Goal: Information Seeking & Learning: Learn about a topic

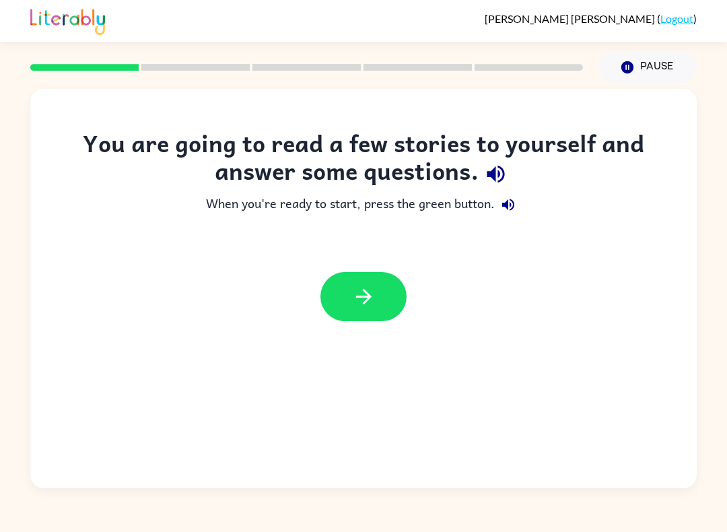
click at [358, 285] on icon "button" at bounding box center [364, 297] width 24 height 24
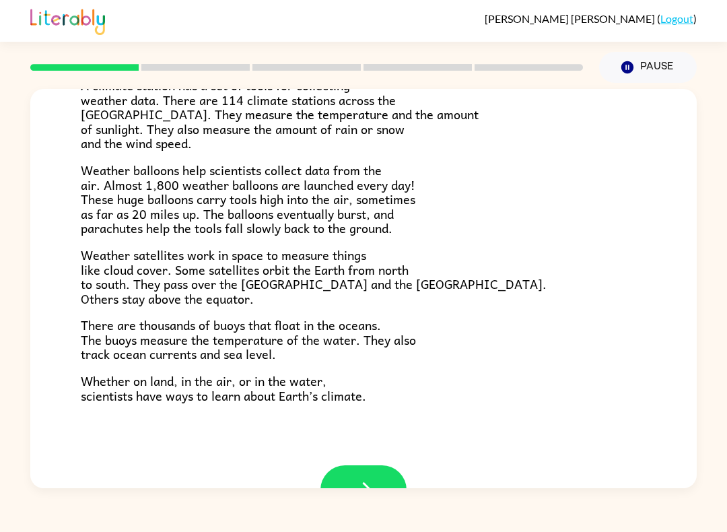
scroll to position [325, 0]
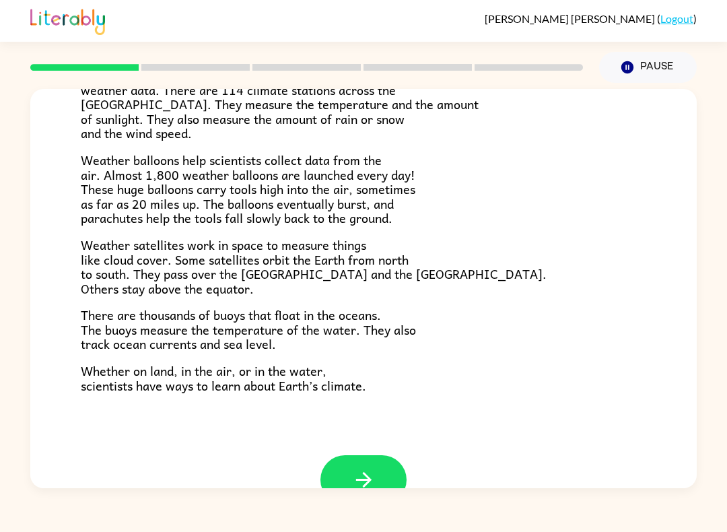
click at [368, 486] on button "button" at bounding box center [363, 479] width 86 height 49
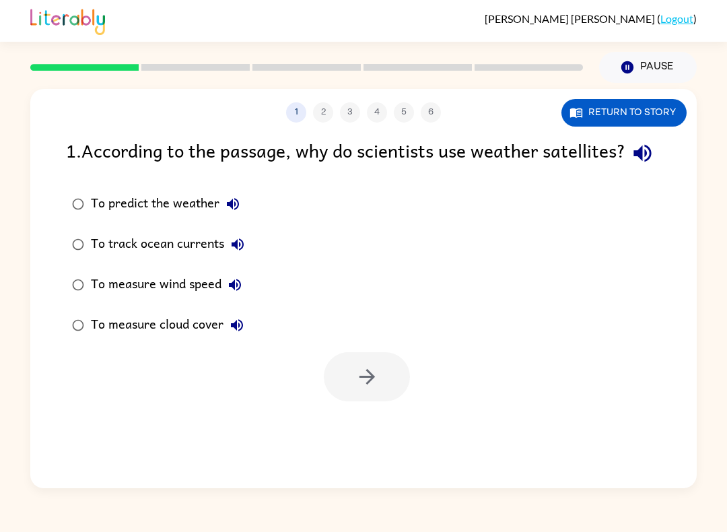
click at [634, 162] on icon "button" at bounding box center [643, 154] width 18 height 18
click at [347, 401] on button "button" at bounding box center [367, 376] width 86 height 49
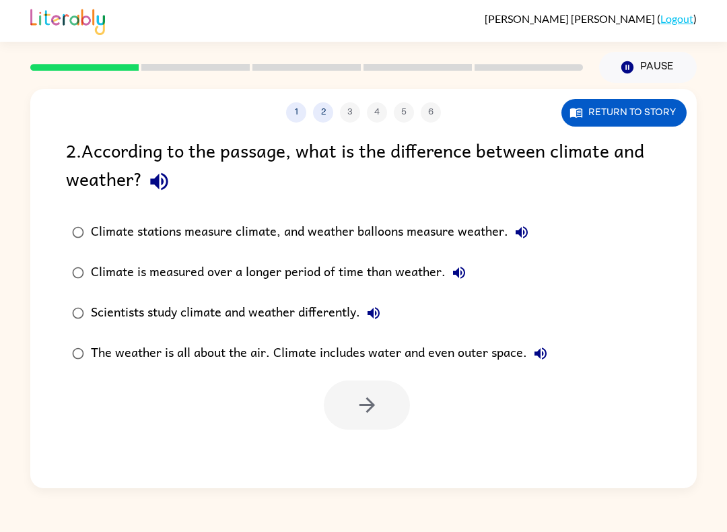
click at [149, 204] on div "2 . According to the passage, what is the difference between climate and weathe…" at bounding box center [363, 283] width 667 height 294
click at [153, 182] on icon "button" at bounding box center [159, 182] width 18 height 18
click at [516, 244] on button "Climate stations measure climate, and weather balloons measure weather." at bounding box center [521, 232] width 27 height 27
click at [470, 269] on button "Climate is measured over a longer period of time than weather." at bounding box center [459, 272] width 27 height 27
click at [378, 307] on icon "button" at bounding box center [374, 313] width 16 height 16
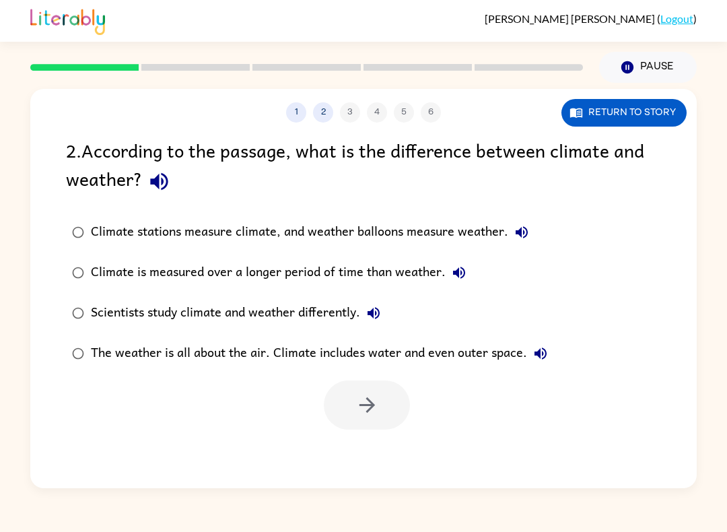
click at [546, 347] on icon "button" at bounding box center [541, 353] width 16 height 16
click at [363, 411] on icon "button" at bounding box center [367, 405] width 24 height 24
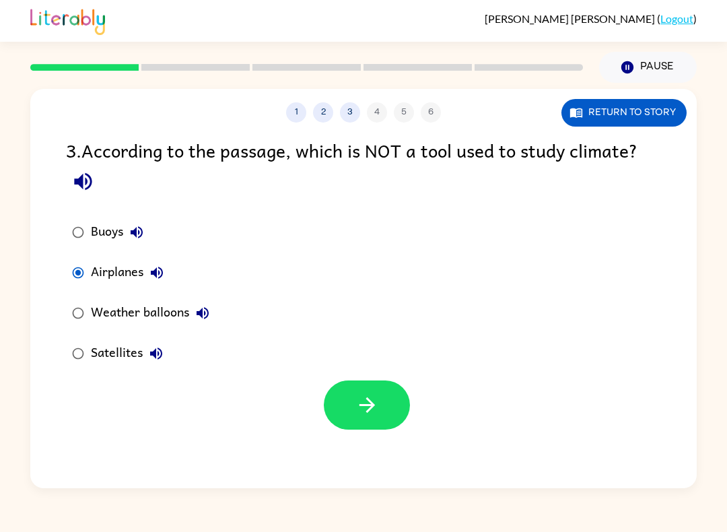
click at [342, 401] on button "button" at bounding box center [367, 404] width 86 height 49
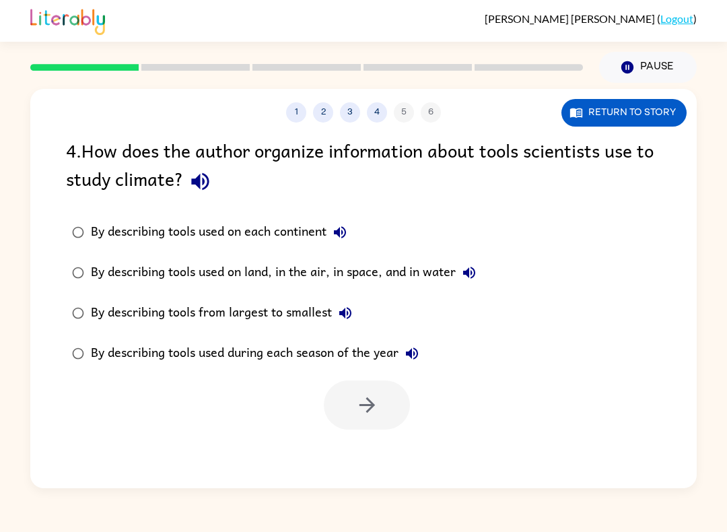
click at [203, 177] on icon "button" at bounding box center [201, 182] width 24 height 24
click at [337, 238] on icon "button" at bounding box center [340, 232] width 16 height 16
click at [481, 274] on button "By describing tools used on land, in the air, in space, and in water" at bounding box center [469, 272] width 27 height 27
click at [357, 403] on icon "button" at bounding box center [367, 405] width 24 height 24
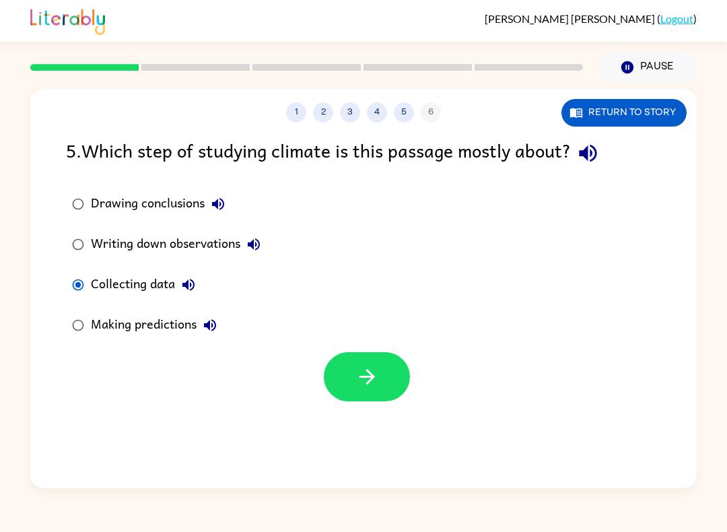
click at [386, 390] on button "button" at bounding box center [367, 376] width 86 height 49
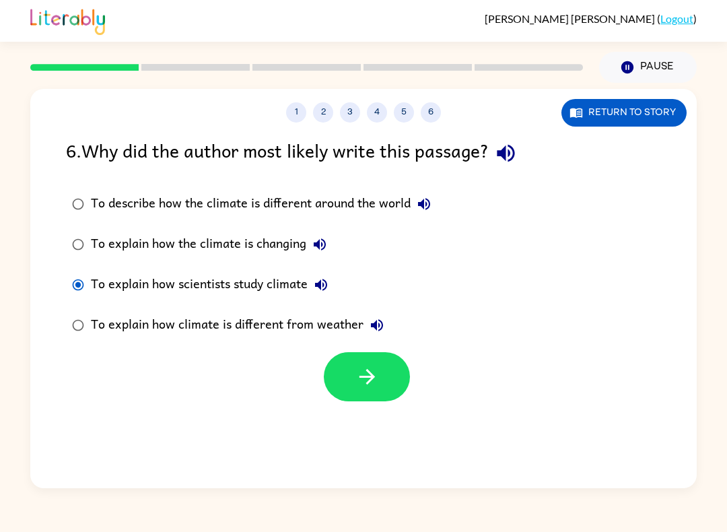
click at [380, 372] on button "button" at bounding box center [367, 376] width 86 height 49
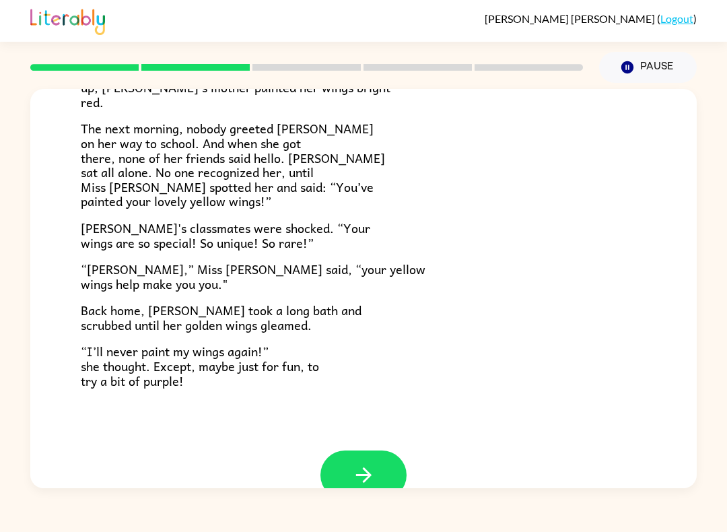
scroll to position [331, 0]
click at [362, 463] on icon "button" at bounding box center [364, 475] width 24 height 24
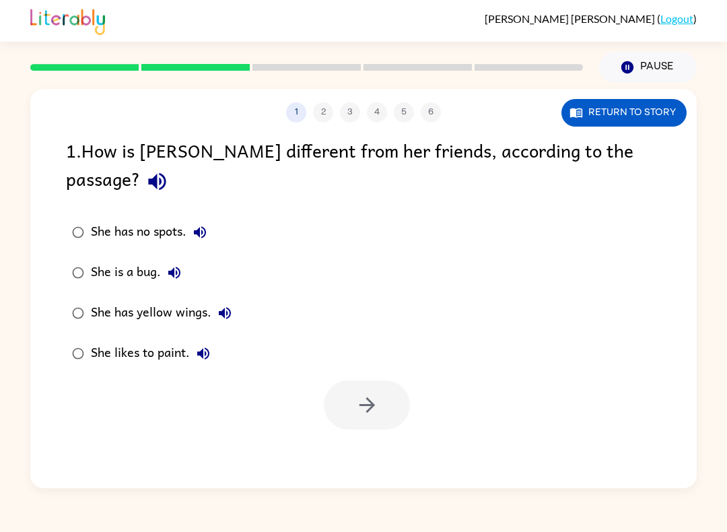
click at [169, 170] on icon "button" at bounding box center [157, 182] width 24 height 24
click at [373, 397] on button "button" at bounding box center [367, 404] width 86 height 49
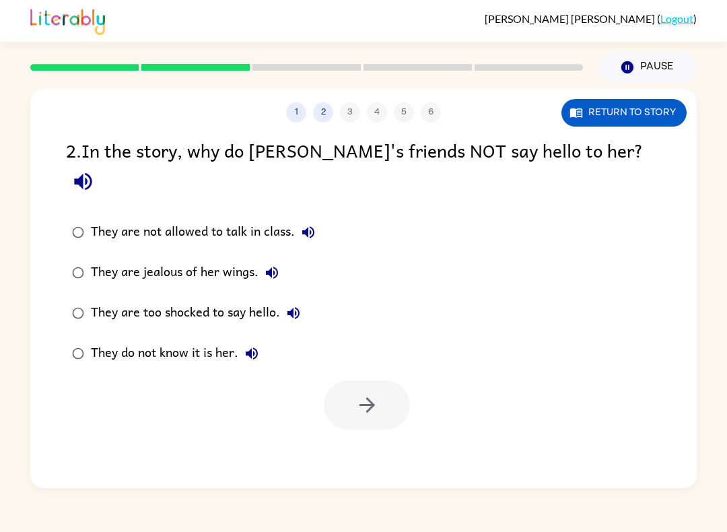
click at [95, 170] on icon "button" at bounding box center [83, 182] width 24 height 24
click at [393, 420] on div "1 2 3 4 5 6 Return to story 2 . In the story, why do [PERSON_NAME]'s friends NO…" at bounding box center [363, 288] width 667 height 399
click at [377, 393] on icon "button" at bounding box center [367, 405] width 24 height 24
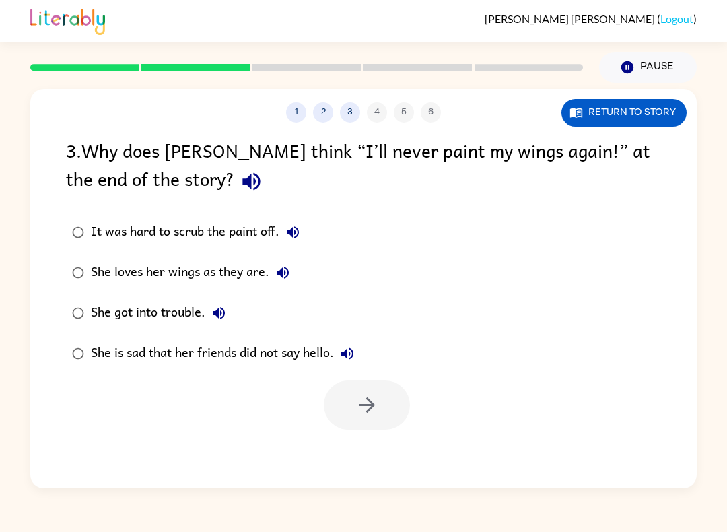
click at [242, 184] on icon "button" at bounding box center [251, 182] width 18 height 18
click at [344, 430] on button "button" at bounding box center [367, 404] width 86 height 49
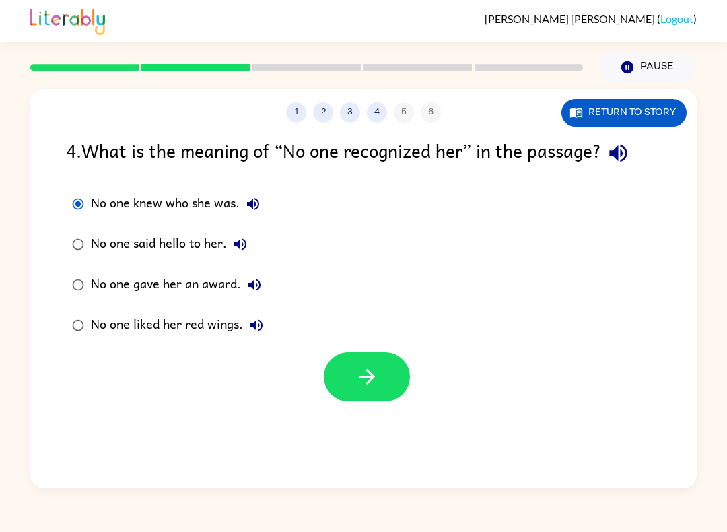
click at [360, 368] on icon "button" at bounding box center [367, 377] width 24 height 24
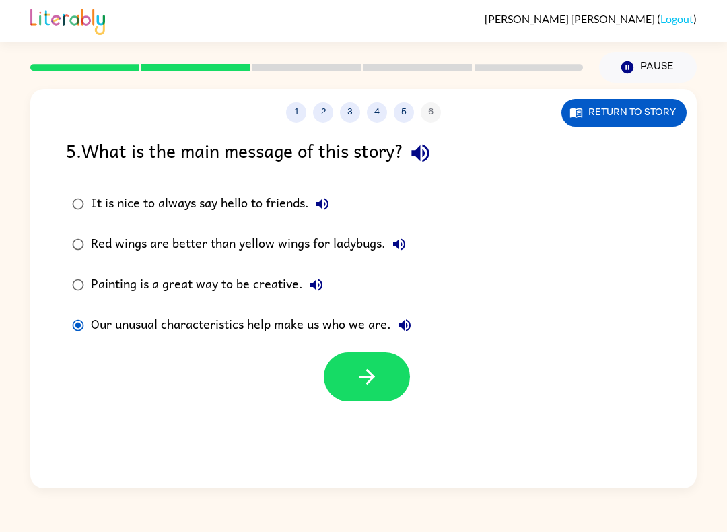
click at [370, 383] on icon "button" at bounding box center [367, 377] width 24 height 24
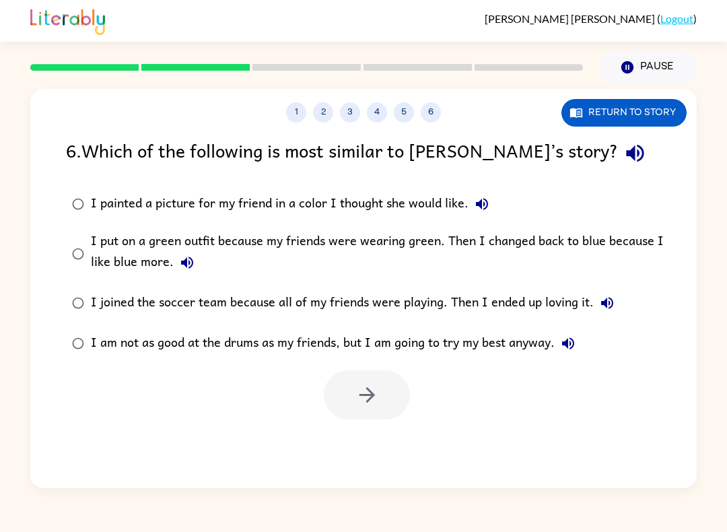
click at [618, 154] on button "button" at bounding box center [635, 153] width 34 height 34
click at [480, 202] on icon "button" at bounding box center [482, 204] width 12 height 12
click at [191, 263] on icon "button" at bounding box center [187, 263] width 12 height 12
click at [64, 264] on label "I put on a green outfit because my friends were wearing green. Then I changed b…" at bounding box center [372, 253] width 627 height 59
click at [366, 399] on icon "button" at bounding box center [367, 395] width 24 height 24
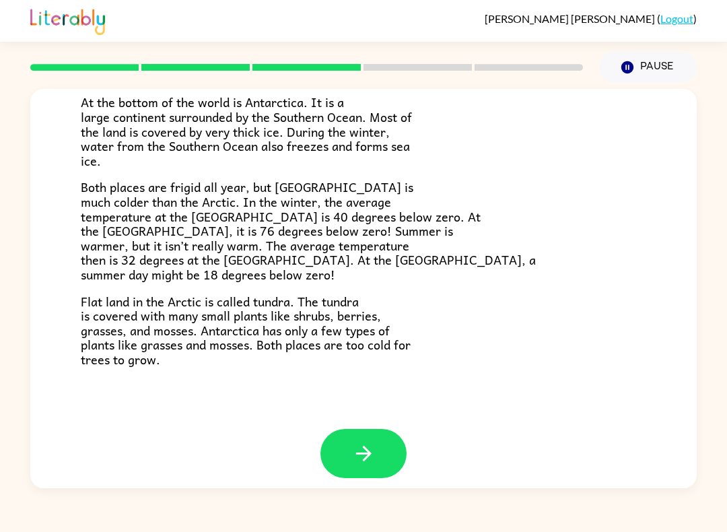
scroll to position [259, 0]
click at [347, 440] on button "button" at bounding box center [363, 454] width 86 height 49
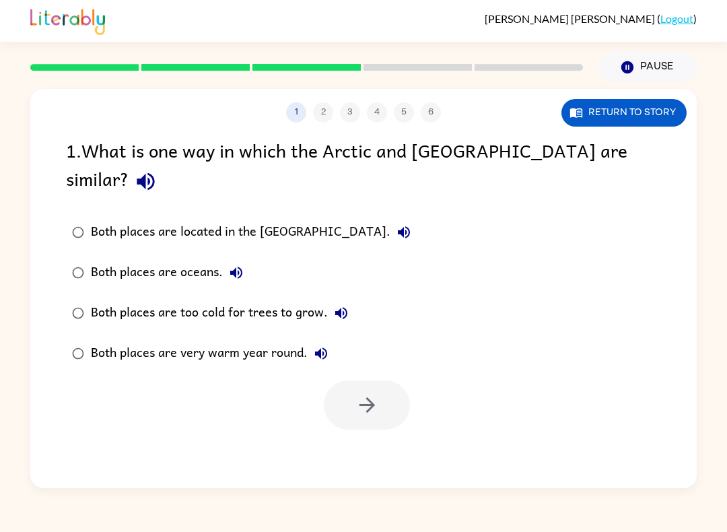
scroll to position [0, 0]
click at [367, 397] on icon "button" at bounding box center [366, 404] width 15 height 15
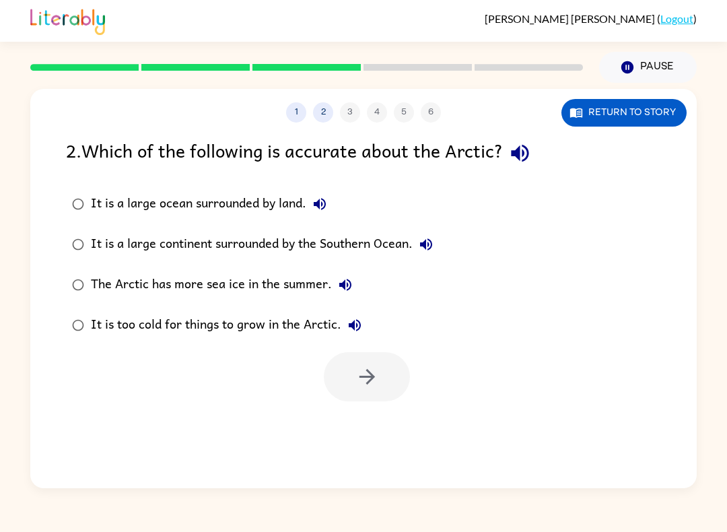
click at [529, 152] on icon "button" at bounding box center [520, 154] width 18 height 18
click at [328, 209] on icon "button" at bounding box center [320, 204] width 16 height 16
click at [446, 240] on label "It is a large continent surrounded by the Southern Ocean." at bounding box center [253, 244] width 388 height 40
click at [434, 248] on icon "button" at bounding box center [426, 244] width 16 height 16
click at [343, 288] on icon "button" at bounding box center [345, 285] width 12 height 12
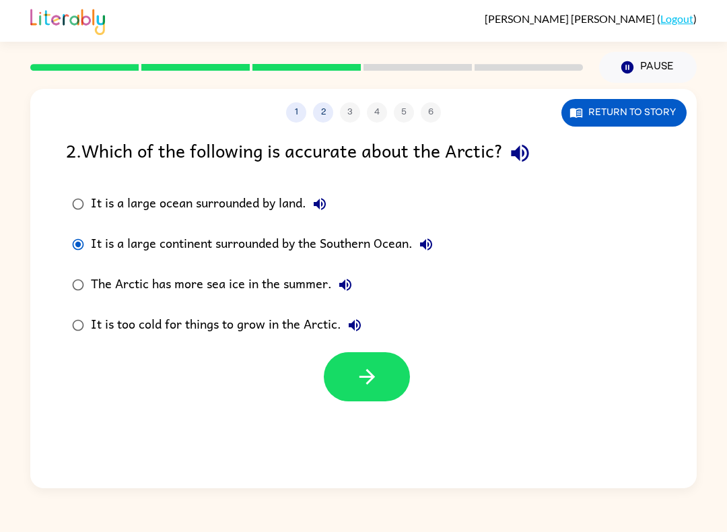
click at [353, 328] on icon "button" at bounding box center [355, 325] width 12 height 12
click at [372, 380] on icon "button" at bounding box center [366, 376] width 15 height 15
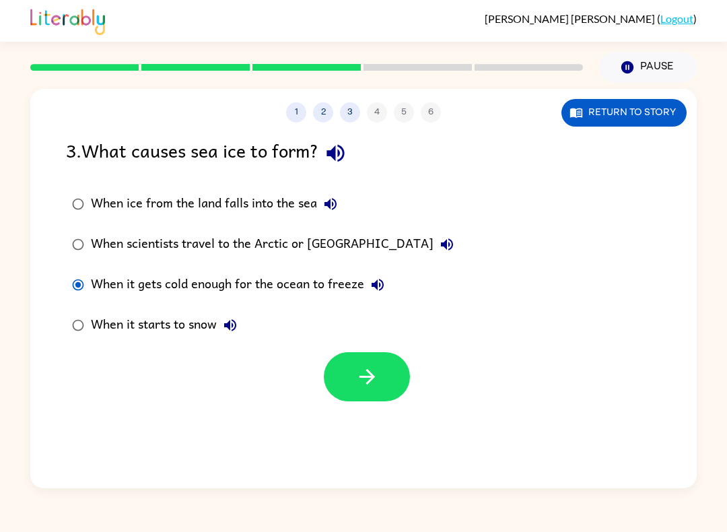
click at [384, 376] on button "button" at bounding box center [367, 376] width 86 height 49
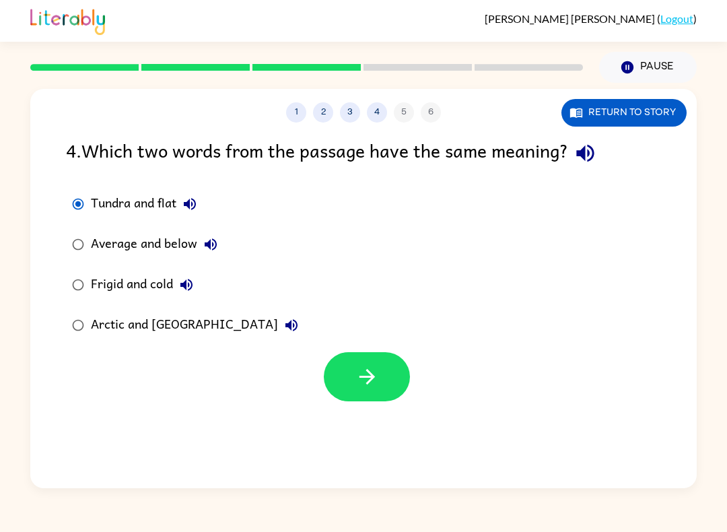
click at [190, 200] on icon "button" at bounding box center [190, 204] width 16 height 16
click at [185, 279] on icon "button" at bounding box center [186, 285] width 16 height 16
click at [366, 384] on icon "button" at bounding box center [367, 377] width 24 height 24
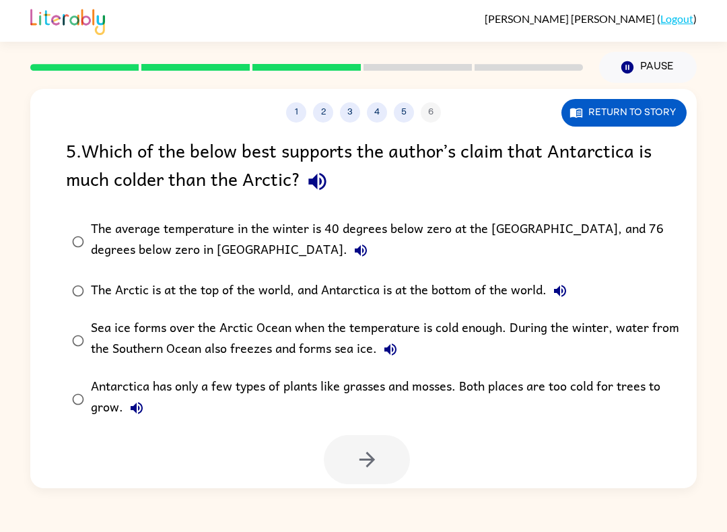
click at [329, 184] on icon "button" at bounding box center [318, 182] width 24 height 24
click at [353, 255] on icon "button" at bounding box center [361, 250] width 16 height 16
click at [563, 285] on icon "button" at bounding box center [560, 291] width 16 height 16
click at [390, 349] on icon "button" at bounding box center [390, 349] width 12 height 12
click at [133, 404] on icon "button" at bounding box center [137, 408] width 16 height 16
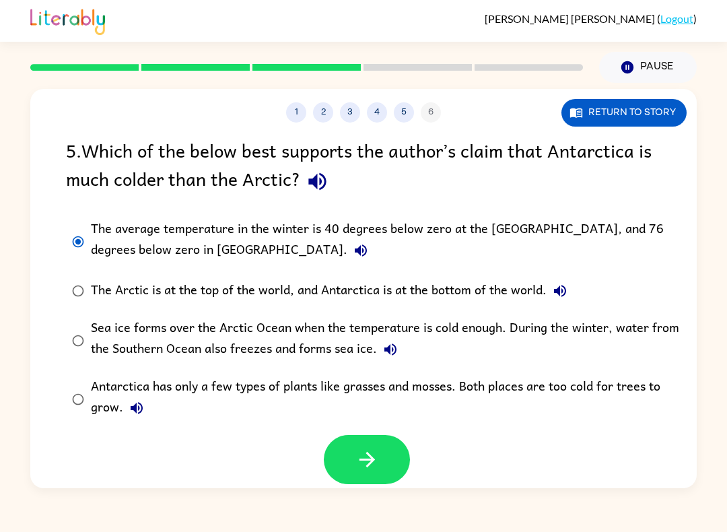
click at [359, 455] on icon "button" at bounding box center [367, 460] width 24 height 24
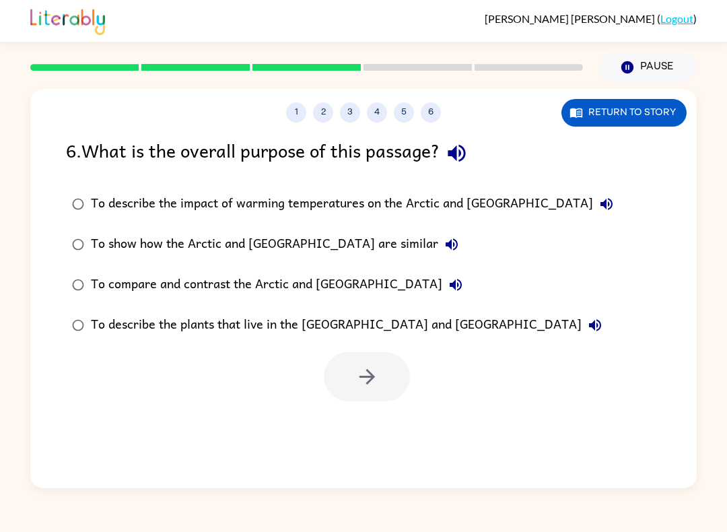
click at [450, 287] on icon "button" at bounding box center [456, 285] width 12 height 12
click at [438, 240] on button "To show how the Arctic and [GEOGRAPHIC_DATA] are similar" at bounding box center [451, 244] width 27 height 27
click at [599, 207] on icon "button" at bounding box center [607, 204] width 16 height 16
click at [355, 399] on button "button" at bounding box center [367, 376] width 86 height 49
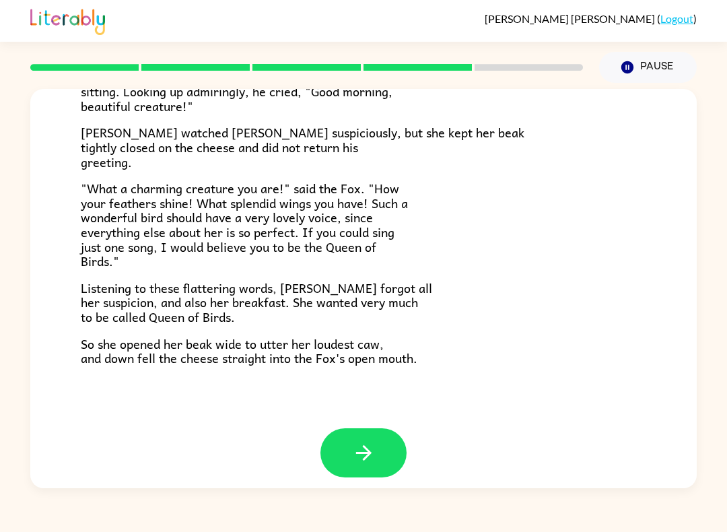
scroll to position [240, 0]
click at [383, 438] on button "button" at bounding box center [363, 453] width 86 height 49
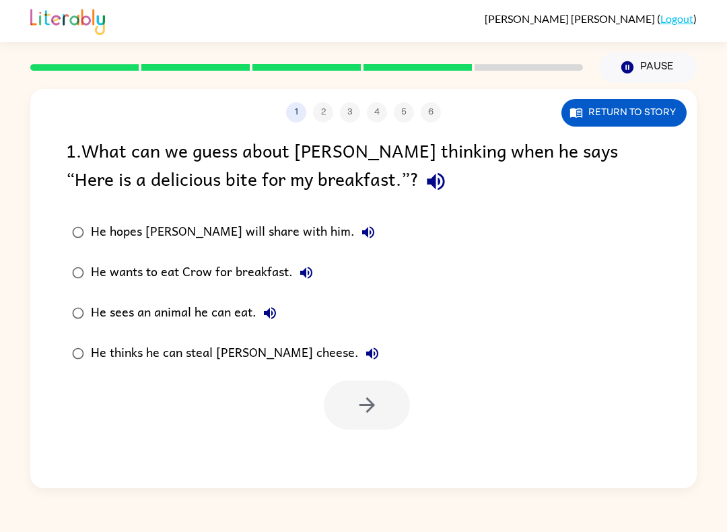
scroll to position [0, 0]
click at [424, 186] on icon "button" at bounding box center [436, 182] width 24 height 24
click at [372, 409] on icon "button" at bounding box center [367, 405] width 24 height 24
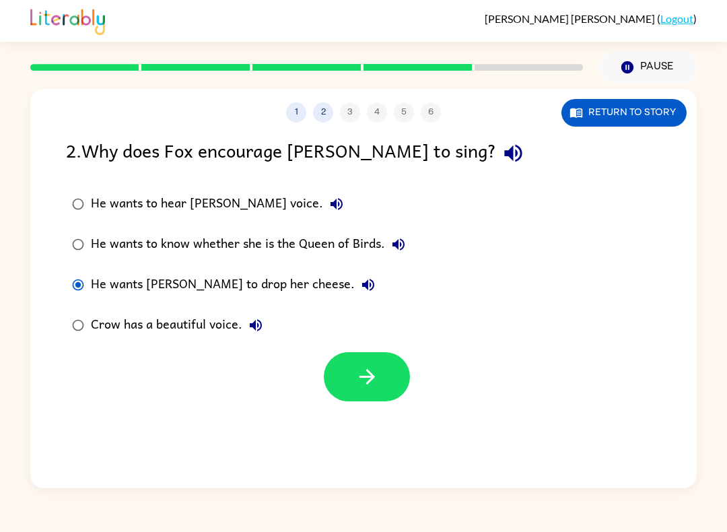
click at [376, 373] on icon "button" at bounding box center [367, 377] width 24 height 24
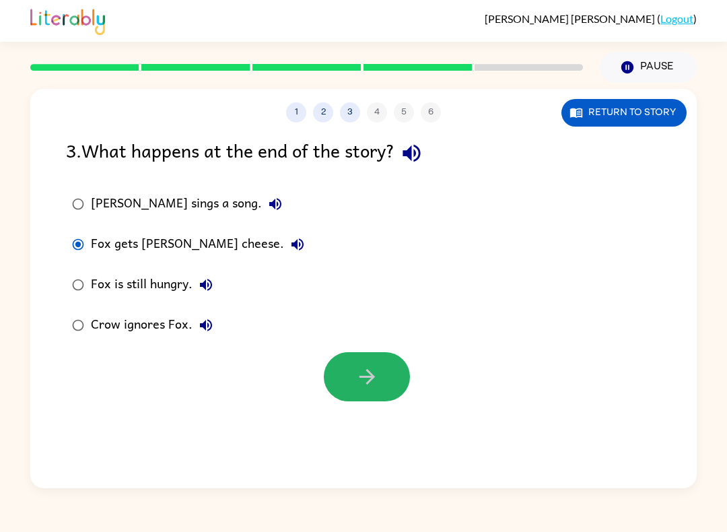
click at [368, 369] on icon "button" at bounding box center [367, 377] width 24 height 24
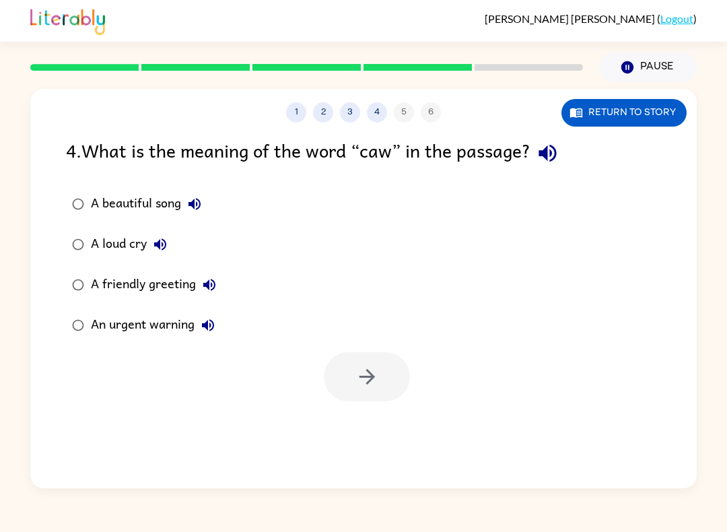
click at [549, 158] on icon "button" at bounding box center [548, 154] width 18 height 18
click at [384, 366] on button "button" at bounding box center [367, 376] width 86 height 49
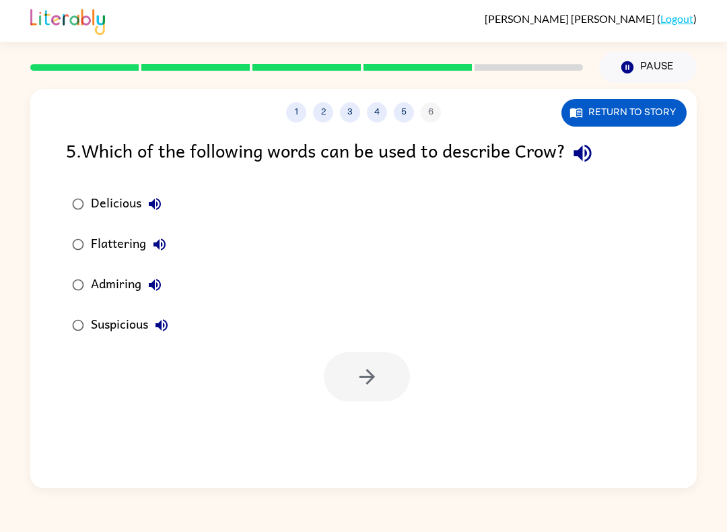
click at [586, 162] on icon "button" at bounding box center [583, 153] width 24 height 24
click at [364, 378] on icon "button" at bounding box center [366, 376] width 15 height 15
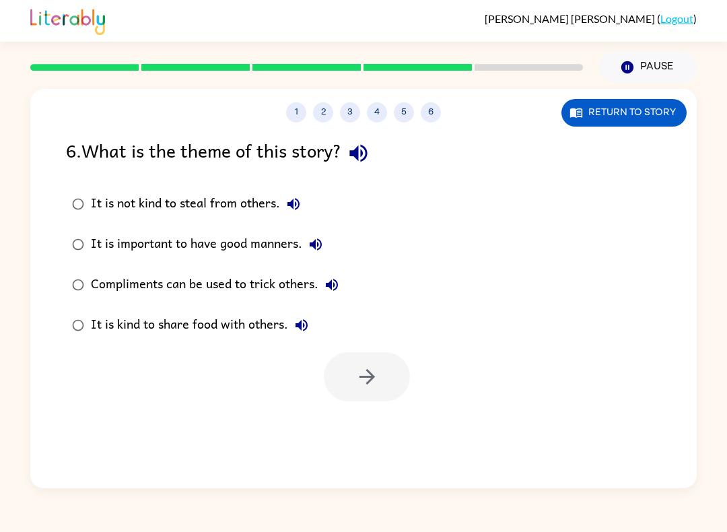
click at [344, 286] on button "Compliments can be used to trick others." at bounding box center [331, 284] width 27 height 27
click at [377, 376] on icon "button" at bounding box center [367, 377] width 24 height 24
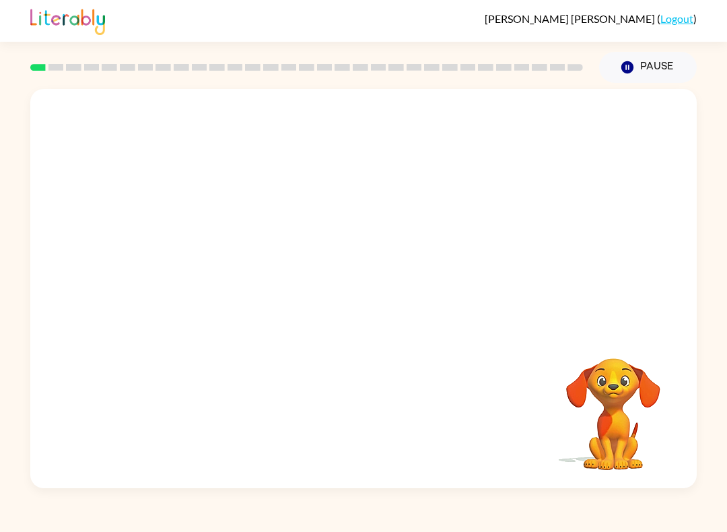
click at [211, 261] on video "Your browser must support playing .mp4 files to use Literably. Please try using…" at bounding box center [363, 209] width 667 height 241
click at [376, 295] on button "button" at bounding box center [363, 295] width 86 height 49
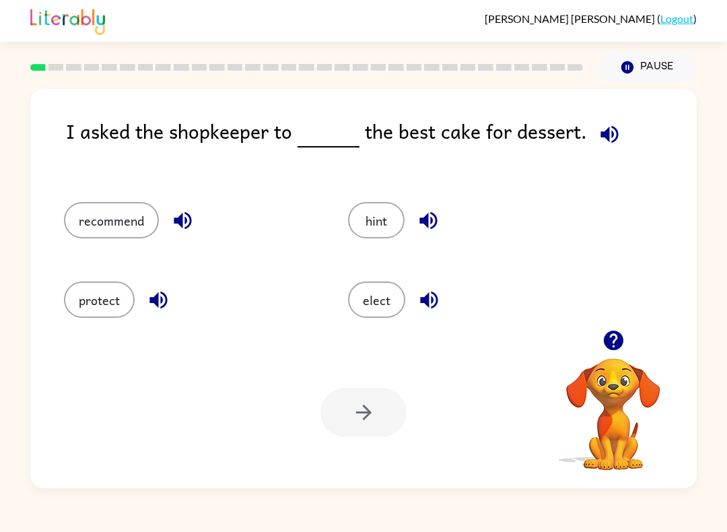
click at [430, 307] on icon "button" at bounding box center [429, 300] width 24 height 24
click at [188, 219] on icon "button" at bounding box center [183, 221] width 24 height 24
click at [113, 238] on button "recommend" at bounding box center [111, 220] width 95 height 36
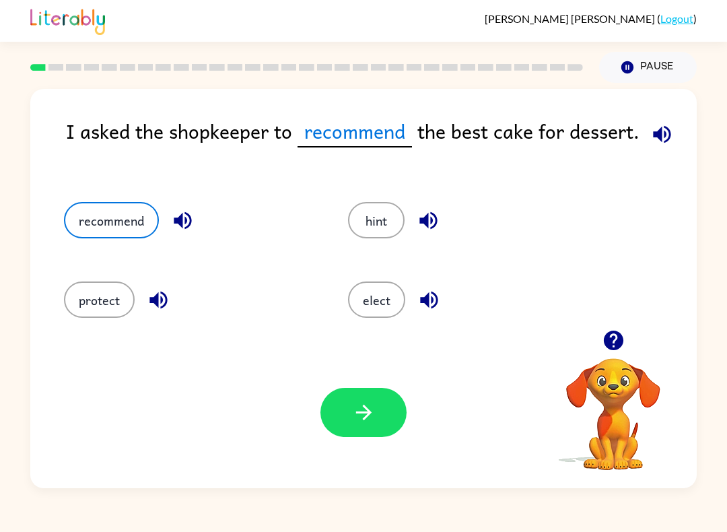
click at [365, 425] on button "button" at bounding box center [363, 412] width 86 height 49
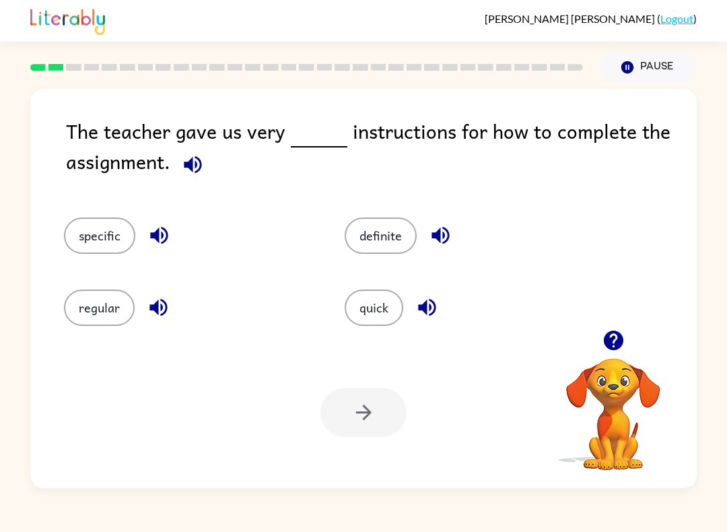
click at [180, 172] on button "button" at bounding box center [193, 164] width 34 height 34
click at [449, 230] on icon "button" at bounding box center [441, 236] width 24 height 24
click at [432, 306] on icon "button" at bounding box center [427, 308] width 24 height 24
click at [156, 316] on icon "button" at bounding box center [159, 308] width 24 height 24
click at [162, 241] on icon "button" at bounding box center [159, 236] width 24 height 24
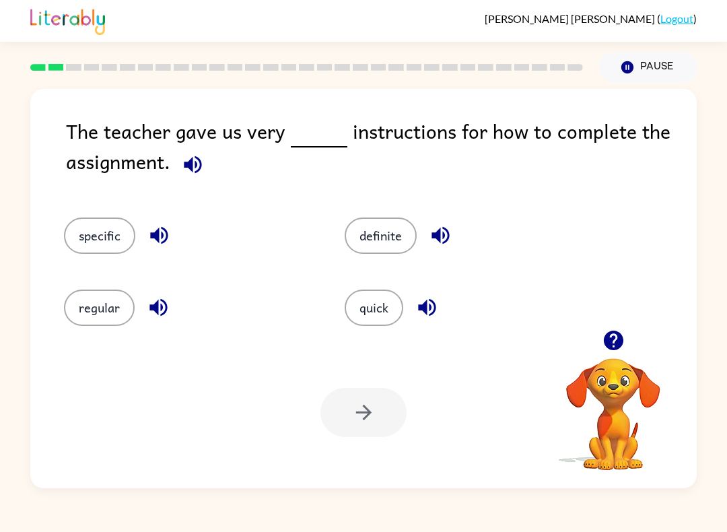
click at [100, 240] on button "specific" at bounding box center [99, 235] width 71 height 36
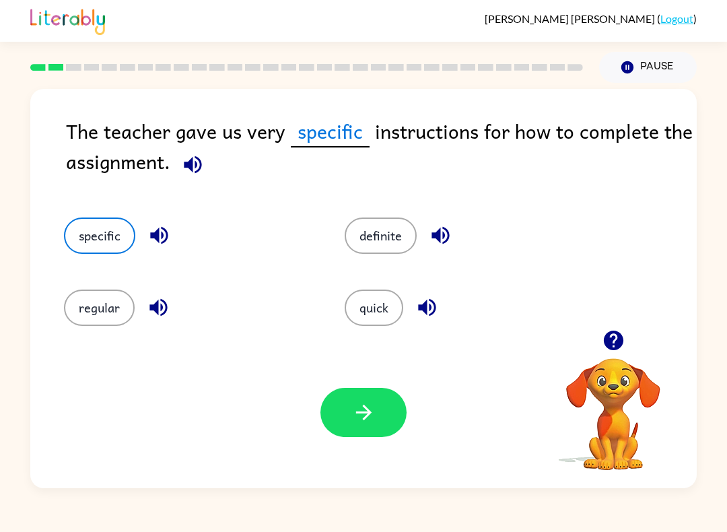
click at [192, 173] on icon "button" at bounding box center [193, 165] width 24 height 24
click at [201, 168] on icon "button" at bounding box center [193, 165] width 18 height 18
click at [161, 238] on icon "button" at bounding box center [159, 236] width 24 height 24
click at [199, 166] on icon "button" at bounding box center [193, 165] width 24 height 24
click at [393, 394] on button "button" at bounding box center [363, 412] width 86 height 49
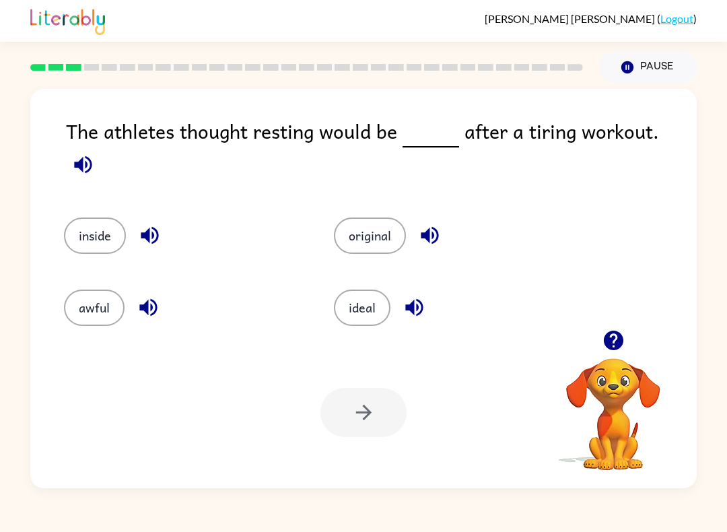
click at [429, 227] on icon "button" at bounding box center [430, 236] width 18 height 18
click at [151, 268] on div "awful" at bounding box center [173, 300] width 270 height 72
click at [428, 300] on button "button" at bounding box center [414, 307] width 34 height 34
click at [373, 310] on button "ideal" at bounding box center [362, 308] width 57 height 36
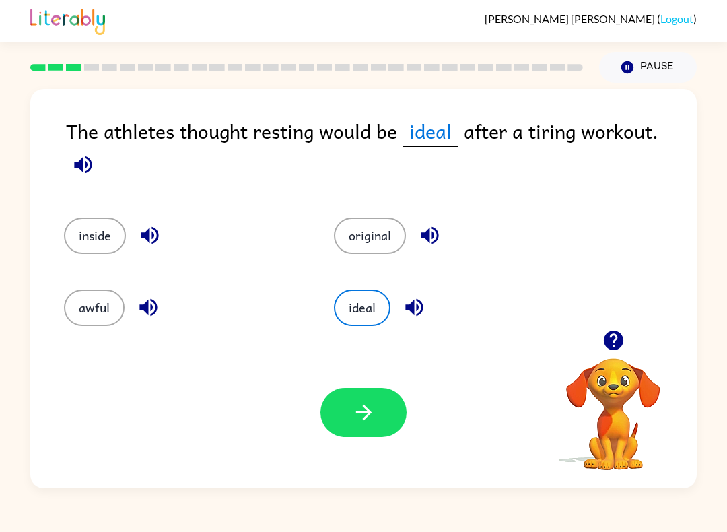
click at [347, 410] on button "button" at bounding box center [363, 412] width 86 height 49
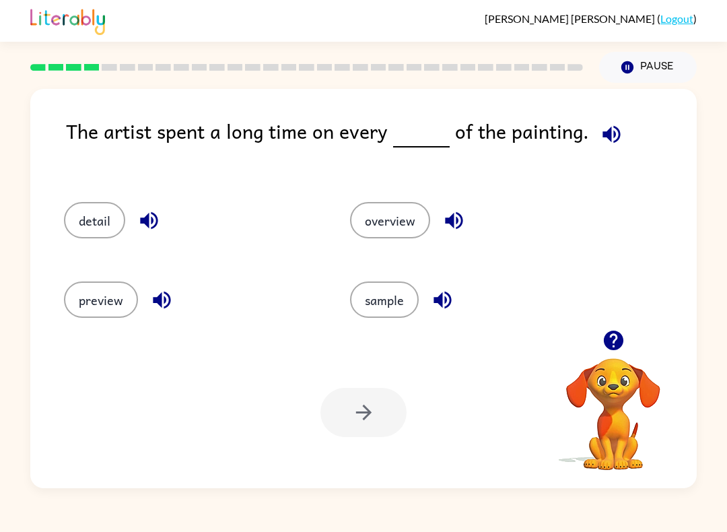
click at [114, 201] on div "detail" at bounding box center [181, 215] width 286 height 79
click at [100, 216] on button "detail" at bounding box center [94, 220] width 61 height 36
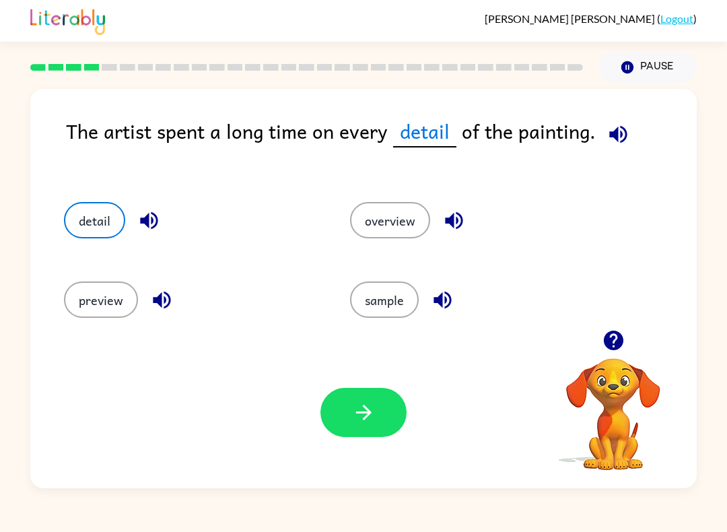
click at [363, 415] on icon "button" at bounding box center [364, 413] width 24 height 24
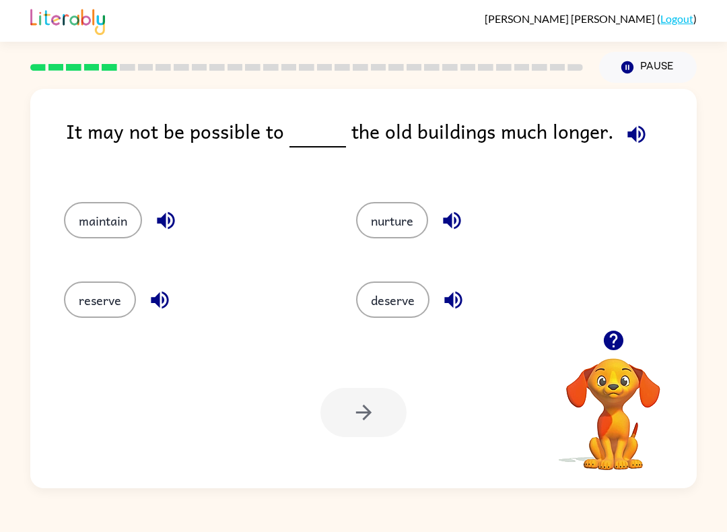
click at [456, 299] on icon "button" at bounding box center [453, 301] width 18 height 18
click at [448, 222] on icon "button" at bounding box center [452, 221] width 18 height 18
click at [165, 222] on icon "button" at bounding box center [166, 221] width 18 height 18
click at [111, 214] on button "maintain" at bounding box center [103, 220] width 78 height 36
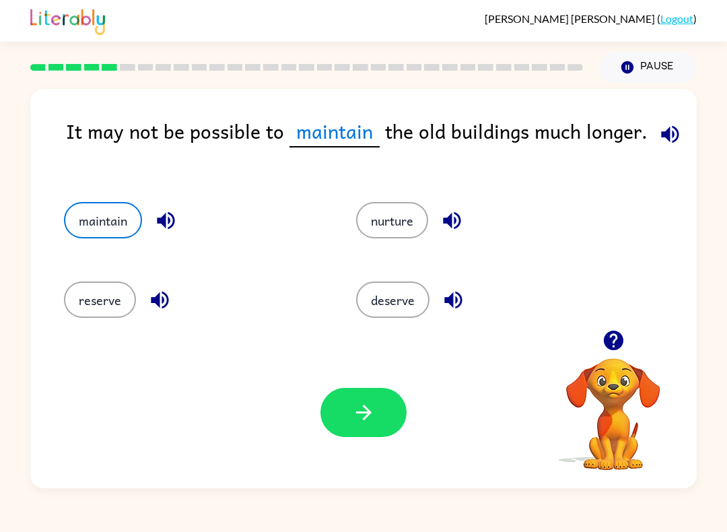
click at [344, 404] on button "button" at bounding box center [363, 412] width 86 height 49
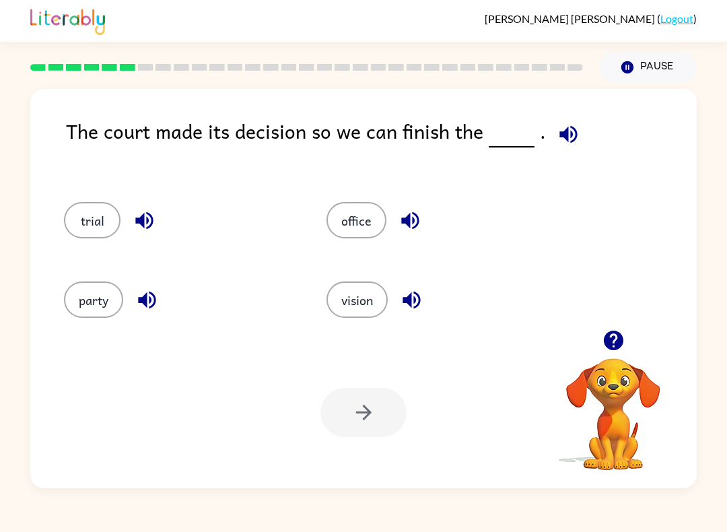
click at [619, 336] on icon "button" at bounding box center [613, 341] width 20 height 20
click at [557, 142] on icon "button" at bounding box center [569, 135] width 24 height 24
click at [86, 216] on button "trial" at bounding box center [92, 220] width 57 height 36
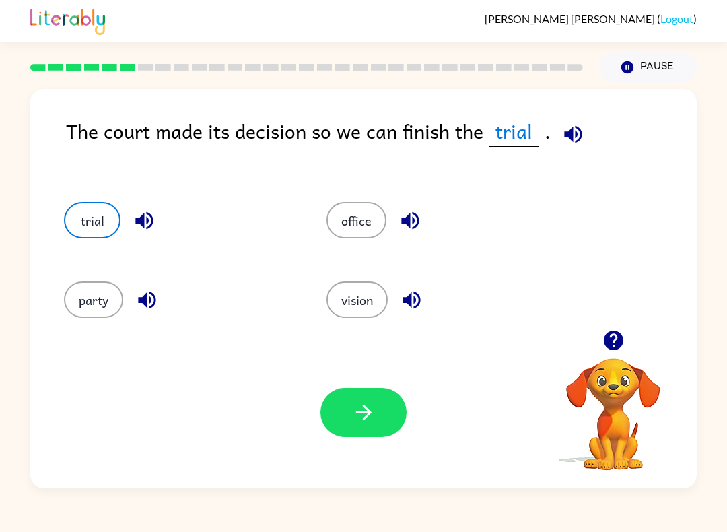
click at [370, 421] on icon "button" at bounding box center [364, 413] width 24 height 24
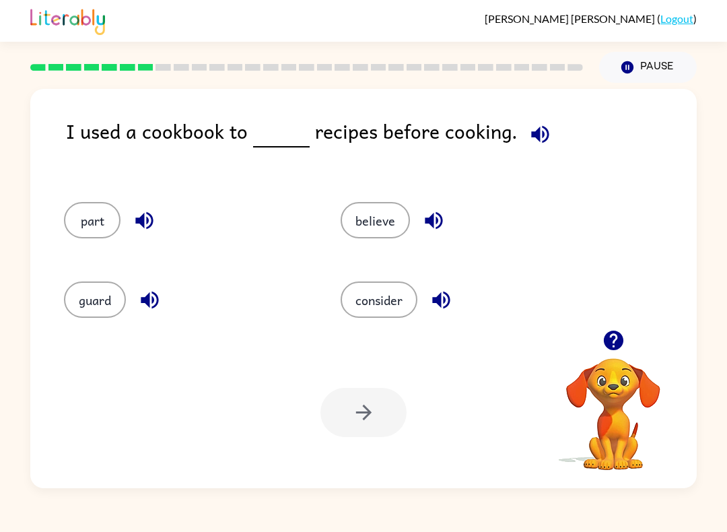
click at [450, 308] on icon "button" at bounding box center [442, 300] width 24 height 24
click at [391, 310] on button "consider" at bounding box center [379, 299] width 77 height 36
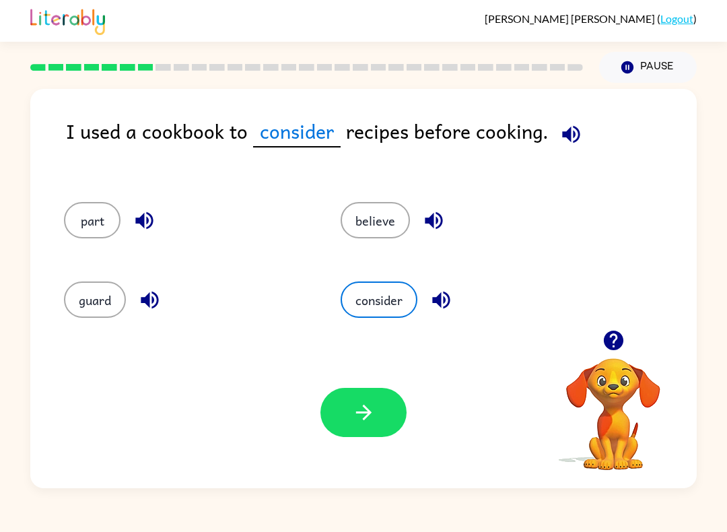
click at [391, 413] on button "button" at bounding box center [363, 412] width 86 height 49
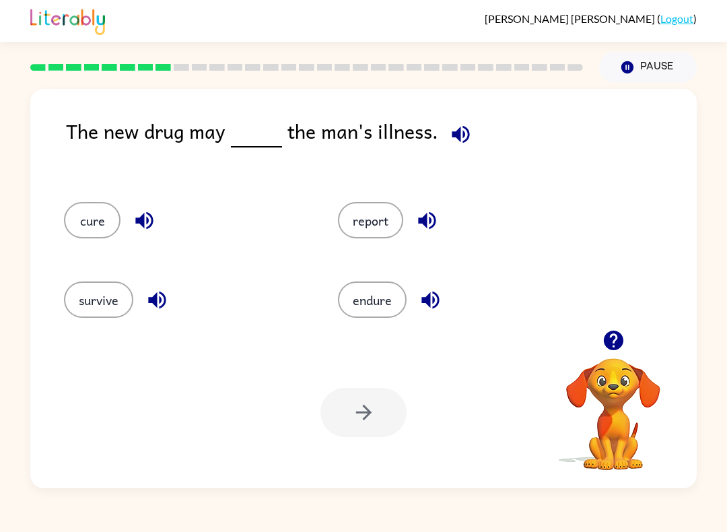
click at [142, 222] on icon "button" at bounding box center [144, 221] width 18 height 18
click at [447, 212] on div "report" at bounding box center [459, 220] width 243 height 36
click at [431, 217] on icon "button" at bounding box center [427, 221] width 24 height 24
click at [430, 304] on icon "button" at bounding box center [430, 301] width 18 height 18
click at [148, 299] on icon "button" at bounding box center [157, 300] width 24 height 24
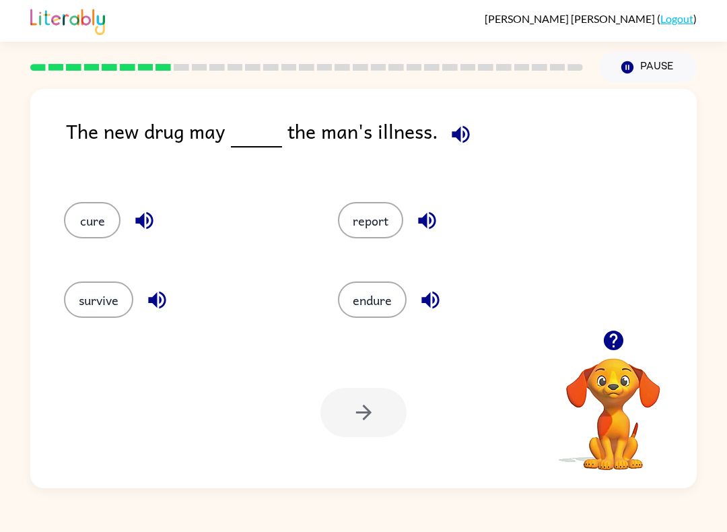
click at [88, 236] on button "cure" at bounding box center [92, 220] width 57 height 36
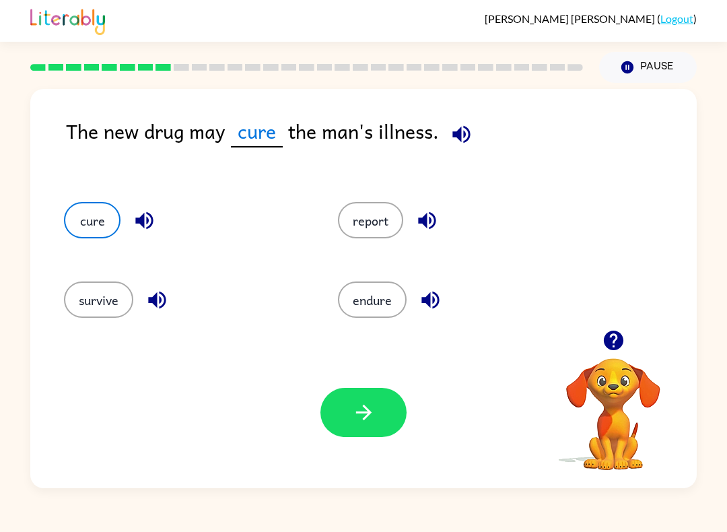
click at [357, 409] on icon "button" at bounding box center [364, 413] width 24 height 24
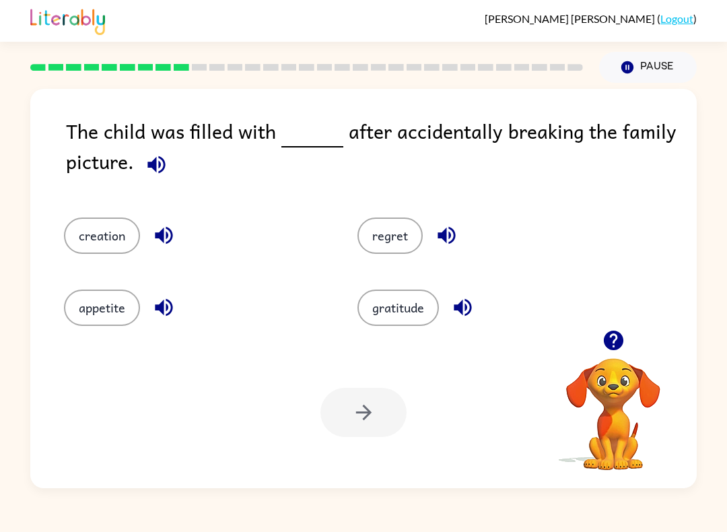
click at [167, 250] on button "button" at bounding box center [164, 235] width 34 height 34
click at [457, 238] on icon "button" at bounding box center [447, 236] width 24 height 24
click at [461, 312] on icon "button" at bounding box center [463, 308] width 18 height 18
click at [165, 310] on icon "button" at bounding box center [164, 308] width 24 height 24
click at [391, 254] on button "regret" at bounding box center [390, 235] width 65 height 36
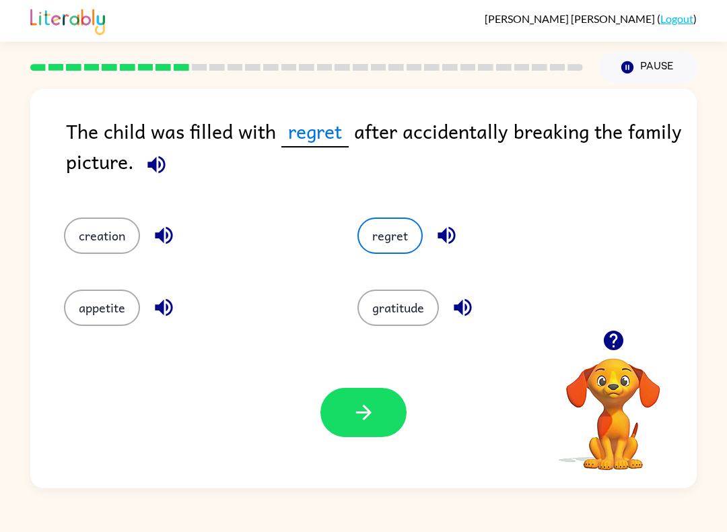
click at [360, 404] on icon "button" at bounding box center [364, 413] width 24 height 24
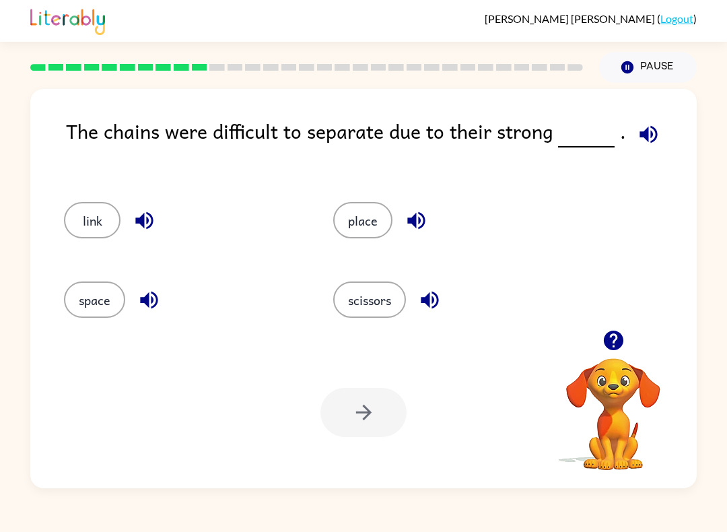
click at [441, 300] on icon "button" at bounding box center [430, 300] width 24 height 24
click at [648, 132] on icon "button" at bounding box center [649, 135] width 24 height 24
click at [423, 221] on icon "button" at bounding box center [417, 221] width 24 height 24
click at [135, 302] on button "button" at bounding box center [149, 300] width 34 height 34
click at [146, 223] on icon "button" at bounding box center [145, 221] width 24 height 24
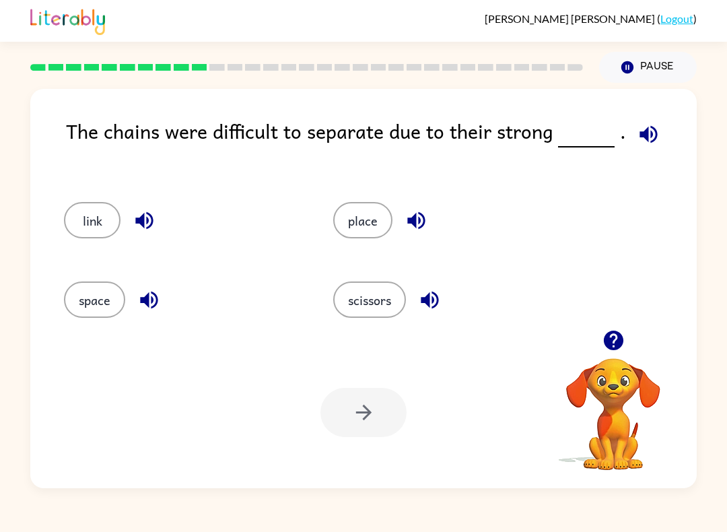
click at [440, 302] on icon "button" at bounding box center [430, 300] width 24 height 24
click at [429, 309] on icon "button" at bounding box center [430, 300] width 24 height 24
click at [425, 222] on icon "button" at bounding box center [416, 221] width 18 height 18
click at [365, 234] on button "place" at bounding box center [362, 220] width 59 height 36
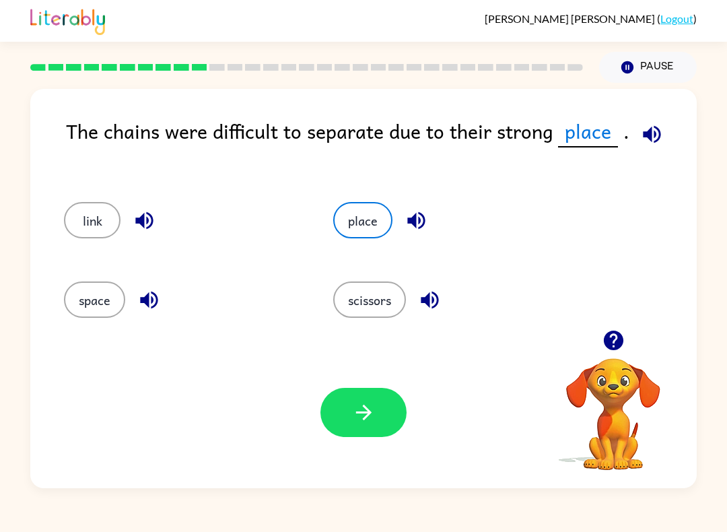
click at [372, 436] on button "button" at bounding box center [363, 412] width 86 height 49
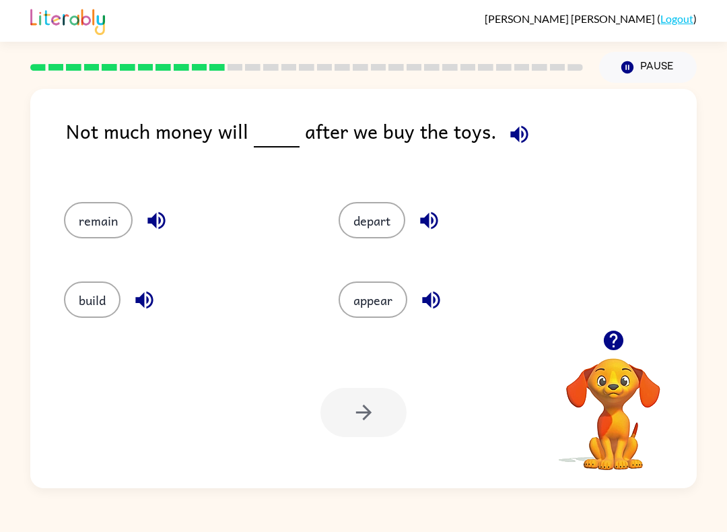
click at [157, 221] on icon "button" at bounding box center [157, 221] width 24 height 24
click at [113, 207] on button "remain" at bounding box center [98, 220] width 69 height 36
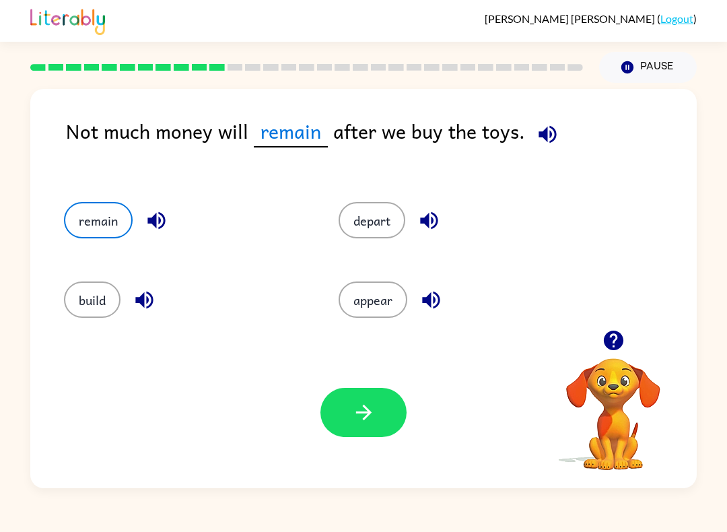
click at [373, 401] on button "button" at bounding box center [363, 412] width 86 height 49
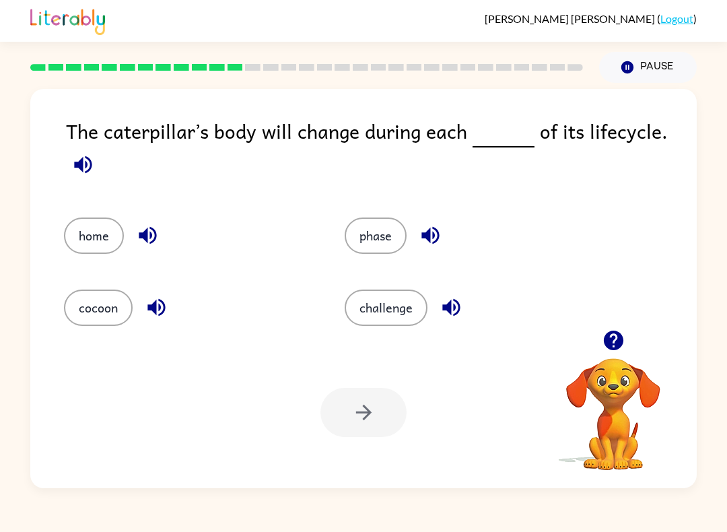
click at [91, 170] on icon "button" at bounding box center [83, 165] width 18 height 18
click at [83, 151] on button "button" at bounding box center [83, 164] width 34 height 34
click at [81, 168] on icon "button" at bounding box center [83, 165] width 18 height 18
click at [452, 309] on icon "button" at bounding box center [452, 308] width 24 height 24
click at [369, 296] on button "challenge" at bounding box center [386, 308] width 83 height 36
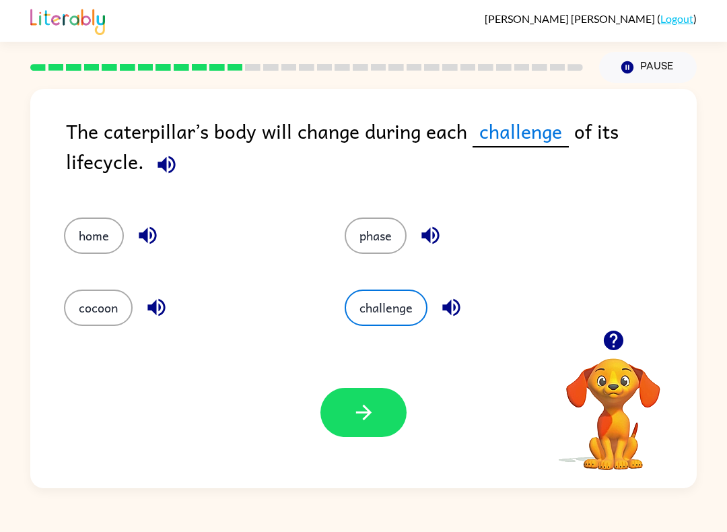
click at [385, 415] on button "button" at bounding box center [363, 412] width 86 height 49
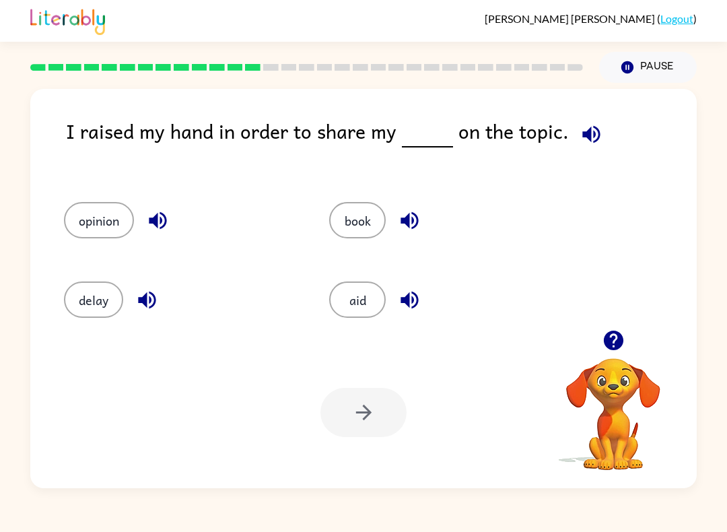
click at [165, 222] on icon "button" at bounding box center [158, 221] width 24 height 24
click at [103, 229] on button "opinion" at bounding box center [99, 220] width 70 height 36
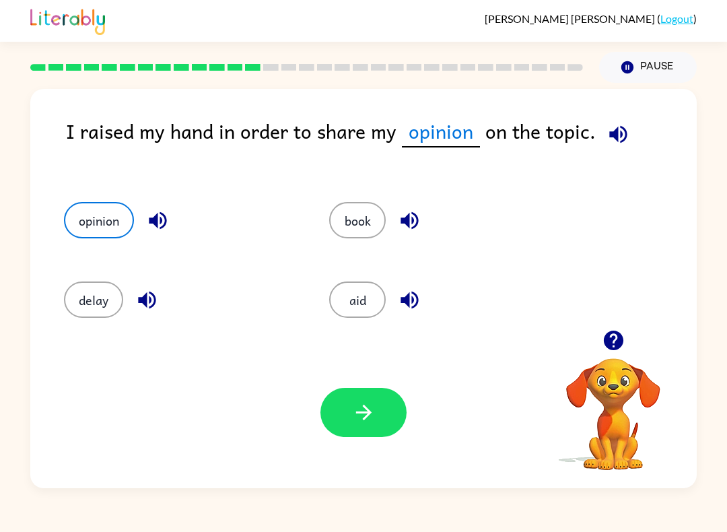
click at [372, 411] on icon "button" at bounding box center [364, 413] width 24 height 24
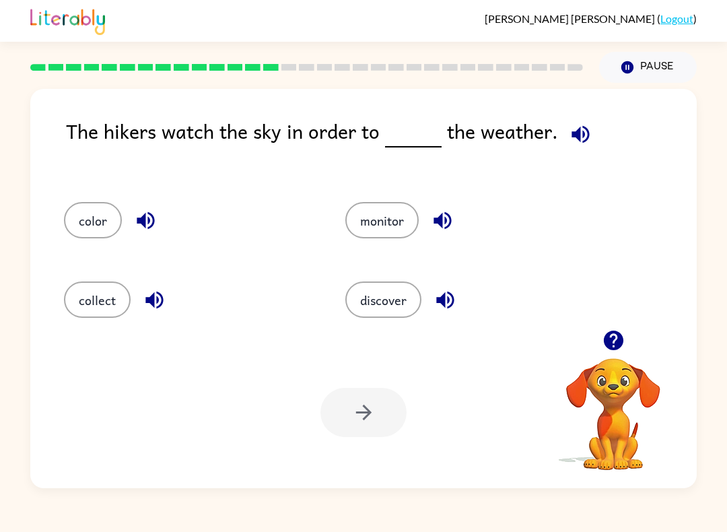
click at [584, 138] on icon "button" at bounding box center [581, 134] width 18 height 18
click at [450, 302] on icon "button" at bounding box center [445, 301] width 18 height 18
click at [438, 224] on icon "button" at bounding box center [443, 221] width 18 height 18
click at [401, 224] on button "monitor" at bounding box center [381, 220] width 73 height 36
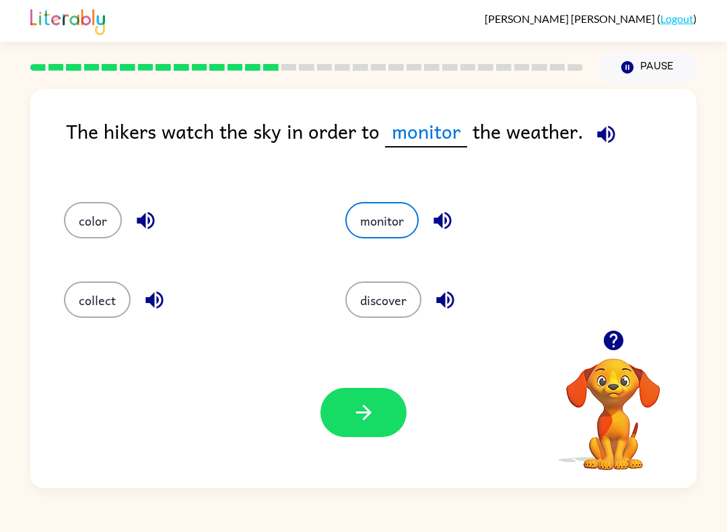
click at [353, 409] on icon "button" at bounding box center [364, 413] width 24 height 24
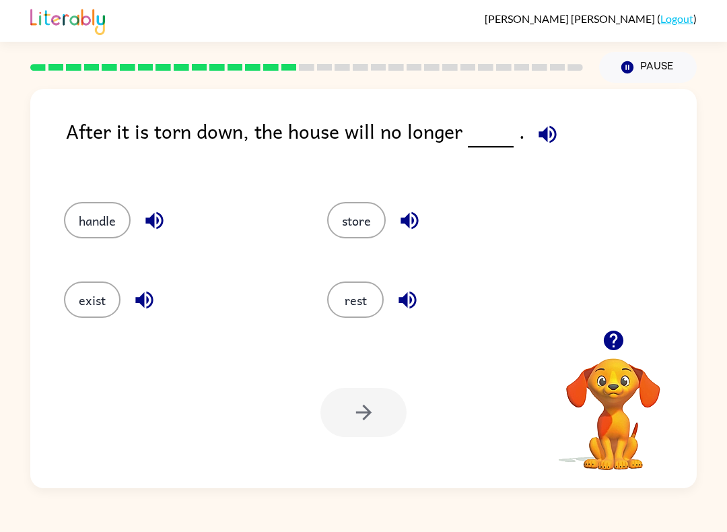
click at [84, 304] on button "exist" at bounding box center [92, 299] width 57 height 36
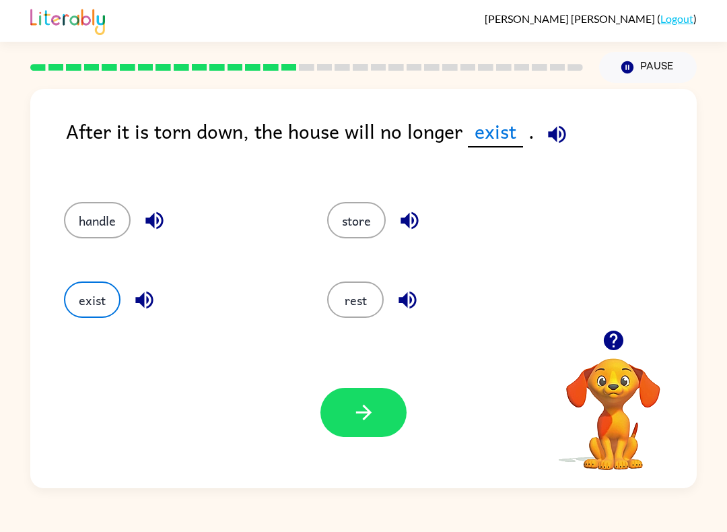
click at [361, 444] on div "Your browser must support playing .mp4 files to use Literably. Please try using…" at bounding box center [363, 412] width 667 height 151
click at [364, 424] on icon "button" at bounding box center [364, 413] width 24 height 24
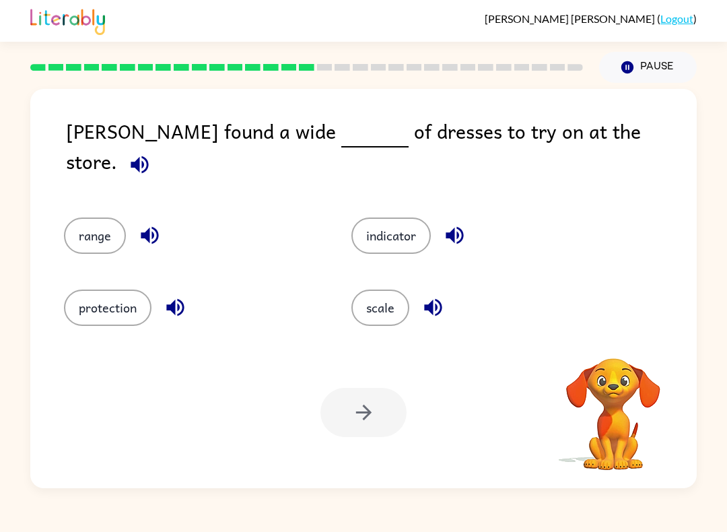
click at [726, 228] on div "Alma found a wide of dresses to try on at the store. range indicator protection…" at bounding box center [363, 285] width 727 height 405
click at [148, 156] on icon "button" at bounding box center [140, 165] width 18 height 18
click at [141, 224] on icon "button" at bounding box center [150, 236] width 24 height 24
click at [179, 299] on icon "button" at bounding box center [175, 308] width 18 height 18
click at [433, 306] on icon "button" at bounding box center [433, 308] width 18 height 18
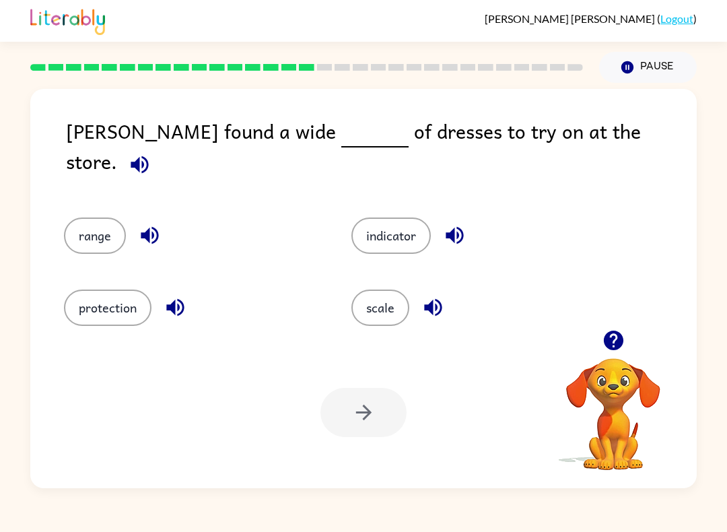
click at [463, 227] on icon "button" at bounding box center [455, 236] width 18 height 18
click at [73, 230] on button "range" at bounding box center [95, 235] width 62 height 36
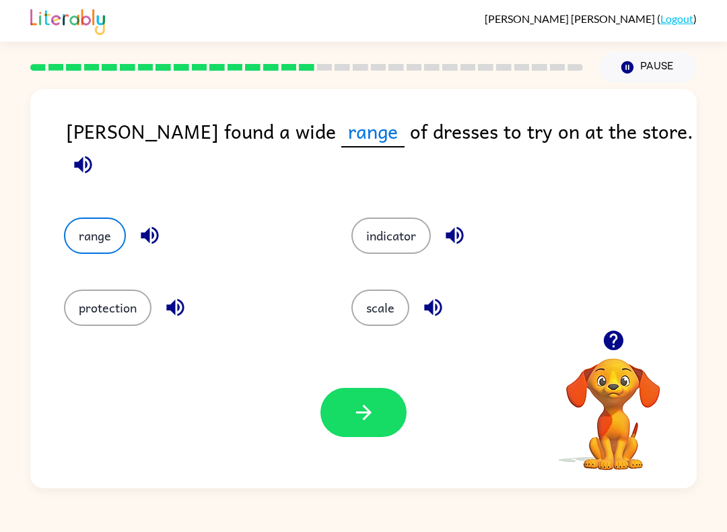
click at [358, 399] on button "button" at bounding box center [363, 412] width 86 height 49
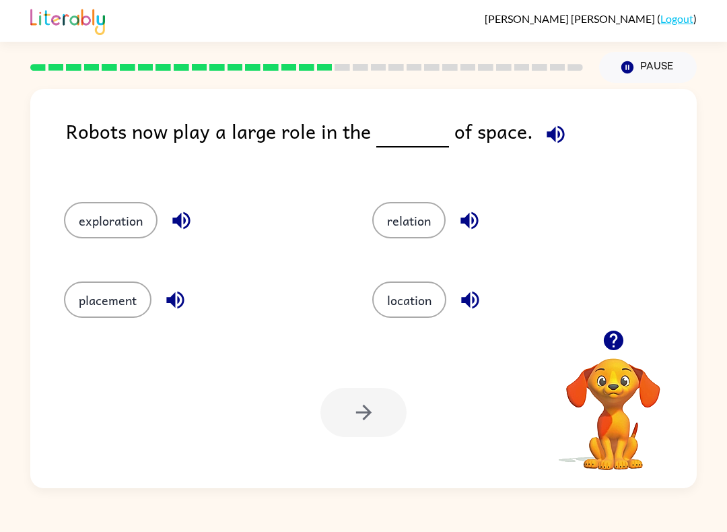
click at [470, 308] on icon "button" at bounding box center [471, 300] width 24 height 24
click at [477, 224] on icon "button" at bounding box center [470, 221] width 18 height 18
click at [189, 298] on button "button" at bounding box center [175, 300] width 34 height 34
click at [184, 228] on icon "button" at bounding box center [181, 221] width 18 height 18
click at [468, 222] on icon "button" at bounding box center [470, 221] width 18 height 18
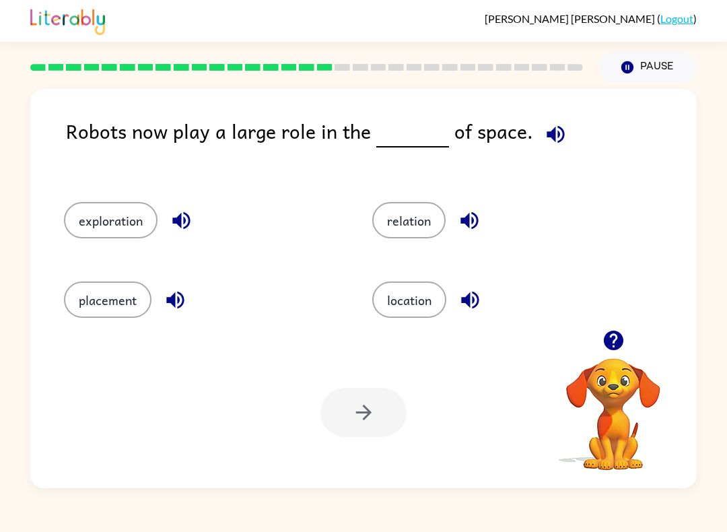
click at [420, 215] on button "relation" at bounding box center [408, 220] width 73 height 36
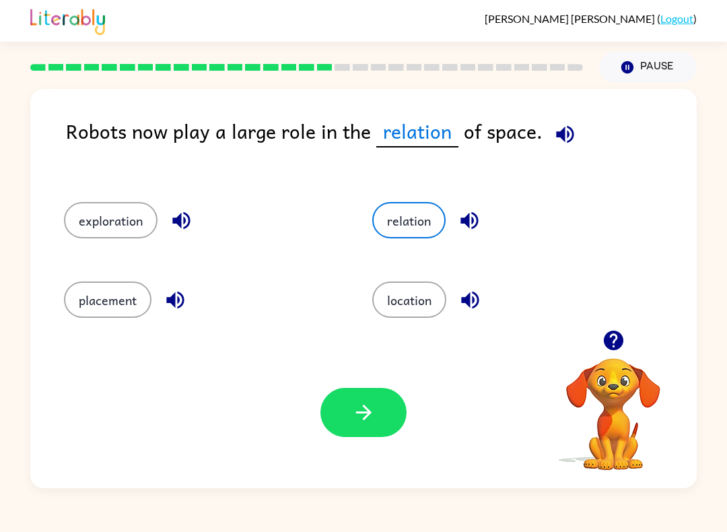
click at [374, 397] on button "button" at bounding box center [363, 412] width 86 height 49
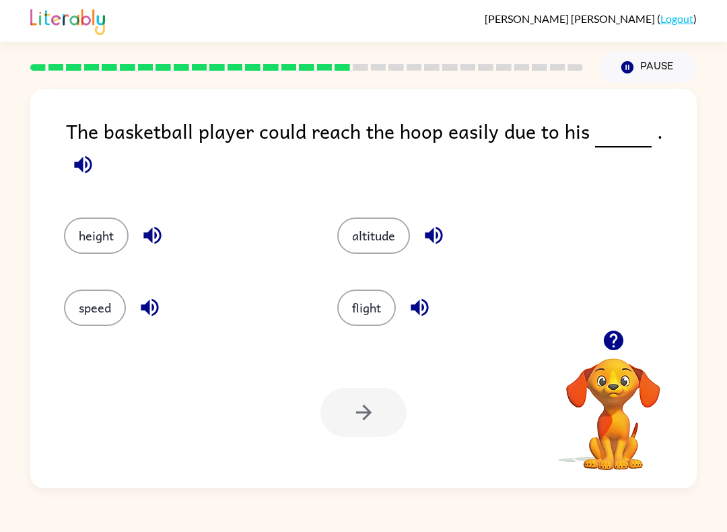
click at [157, 224] on icon "button" at bounding box center [153, 236] width 24 height 24
click at [87, 226] on button "height" at bounding box center [96, 235] width 65 height 36
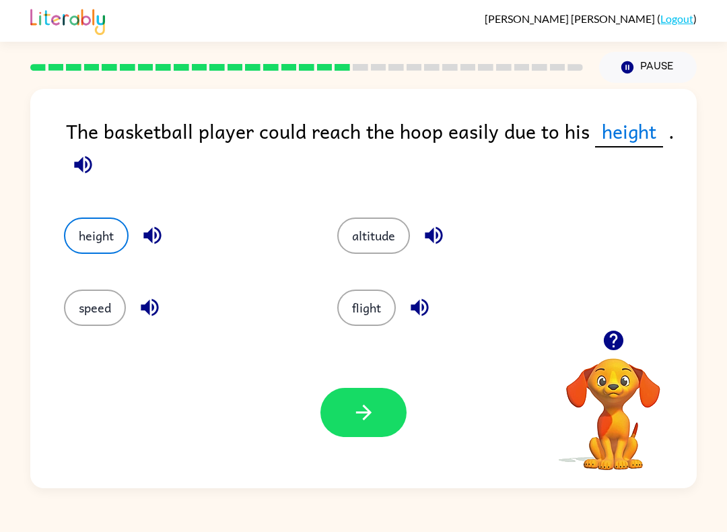
click at [361, 421] on icon "button" at bounding box center [364, 413] width 24 height 24
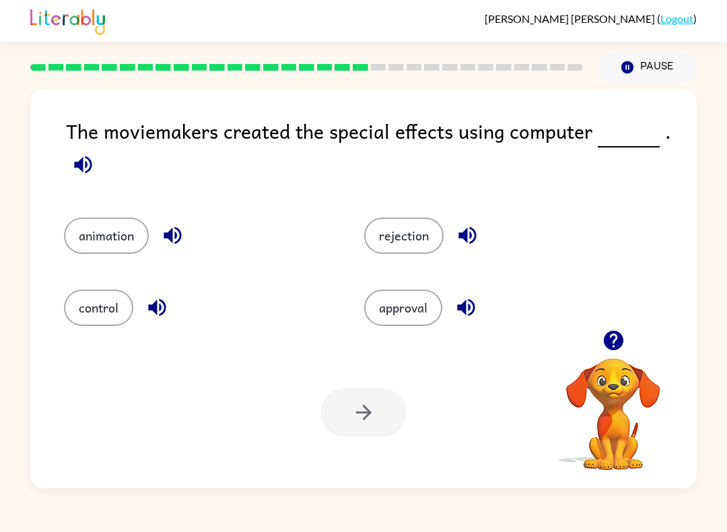
click at [178, 241] on icon "button" at bounding box center [173, 236] width 24 height 24
click at [147, 314] on icon "button" at bounding box center [157, 308] width 24 height 24
click at [478, 306] on icon "button" at bounding box center [466, 308] width 24 height 24
click at [469, 240] on icon "button" at bounding box center [468, 236] width 24 height 24
click at [178, 247] on icon "button" at bounding box center [173, 236] width 24 height 24
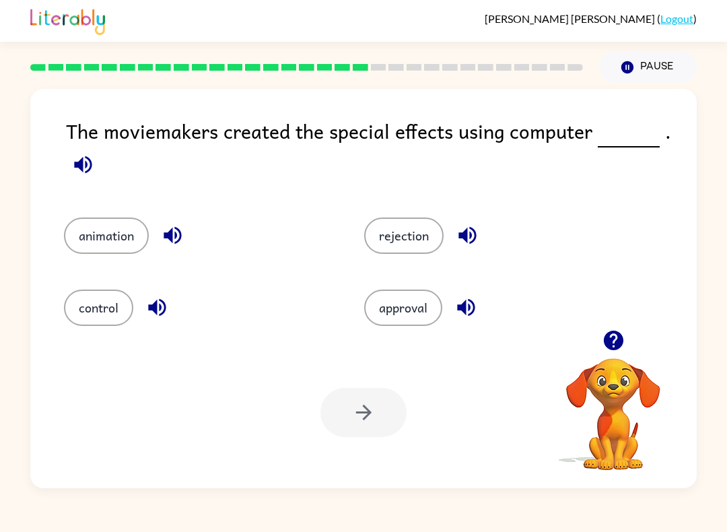
click at [112, 244] on button "animation" at bounding box center [106, 235] width 85 height 36
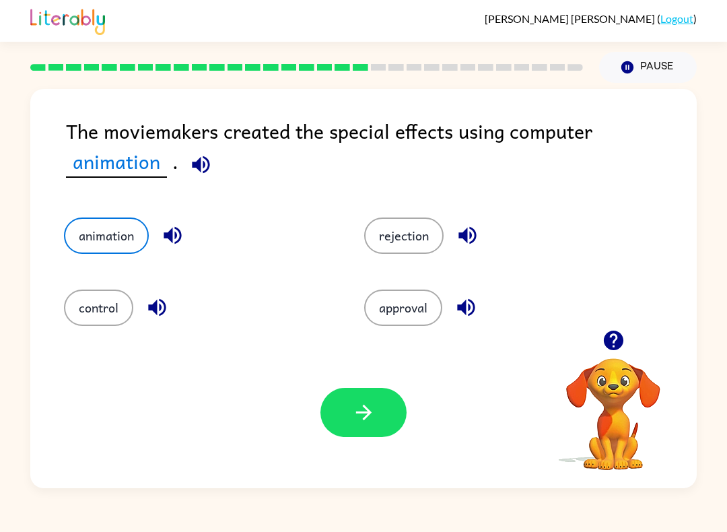
click at [348, 434] on button "button" at bounding box center [363, 412] width 86 height 49
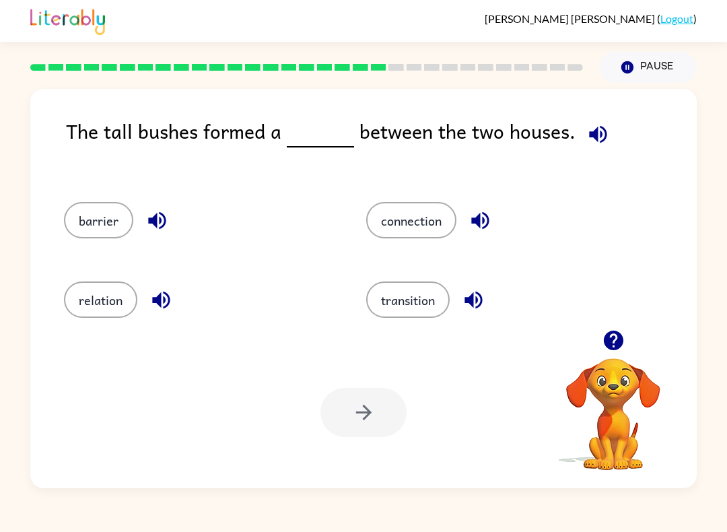
click at [107, 236] on button "barrier" at bounding box center [98, 220] width 69 height 36
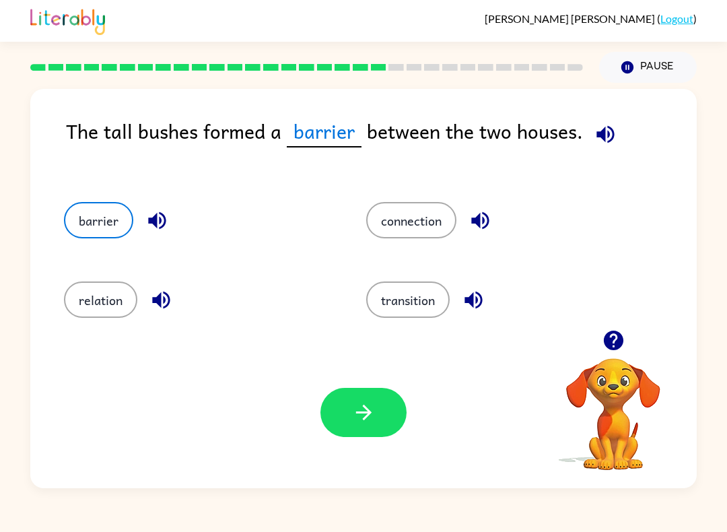
click at [347, 424] on button "button" at bounding box center [363, 412] width 86 height 49
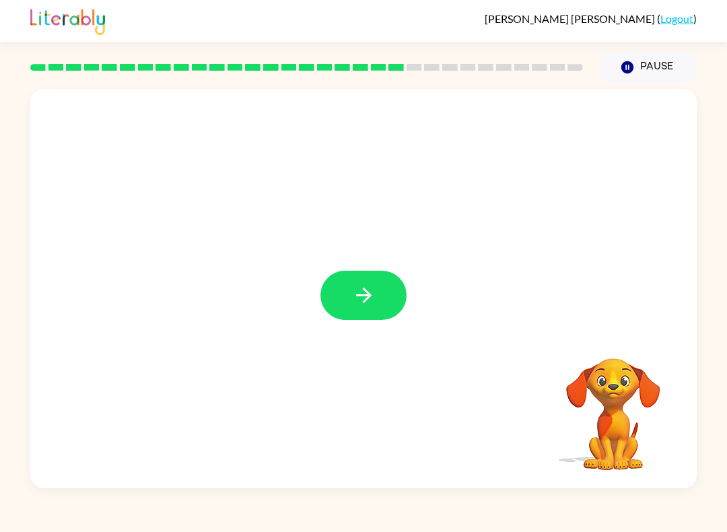
click at [358, 314] on button "button" at bounding box center [363, 295] width 86 height 49
click at [374, 312] on div at bounding box center [363, 295] width 86 height 49
click at [300, 312] on div at bounding box center [363, 288] width 667 height 399
click at [623, 358] on video "Your browser must support playing .mp4 files to use Literably. Please try using…" at bounding box center [613, 404] width 135 height 135
click at [365, 293] on icon "button" at bounding box center [364, 295] width 24 height 24
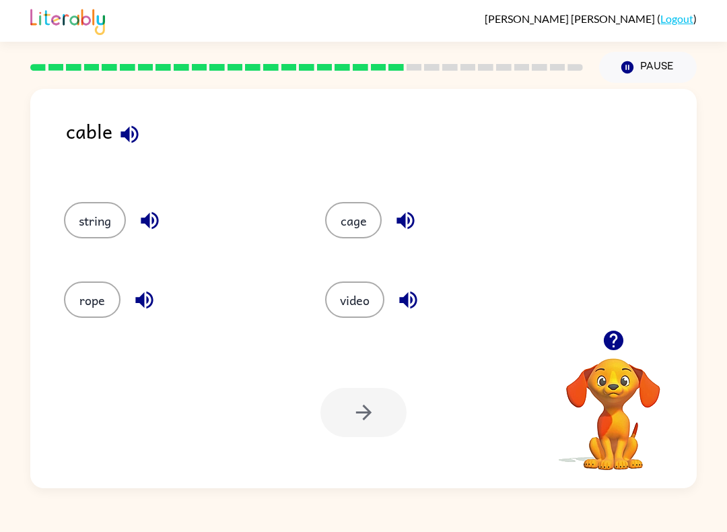
click at [125, 141] on icon "button" at bounding box center [130, 135] width 24 height 24
click at [418, 215] on button "button" at bounding box center [405, 220] width 34 height 34
click at [151, 222] on icon "button" at bounding box center [150, 221] width 24 height 24
click at [139, 302] on icon "button" at bounding box center [144, 301] width 18 height 18
click at [147, 291] on icon "button" at bounding box center [145, 300] width 24 height 24
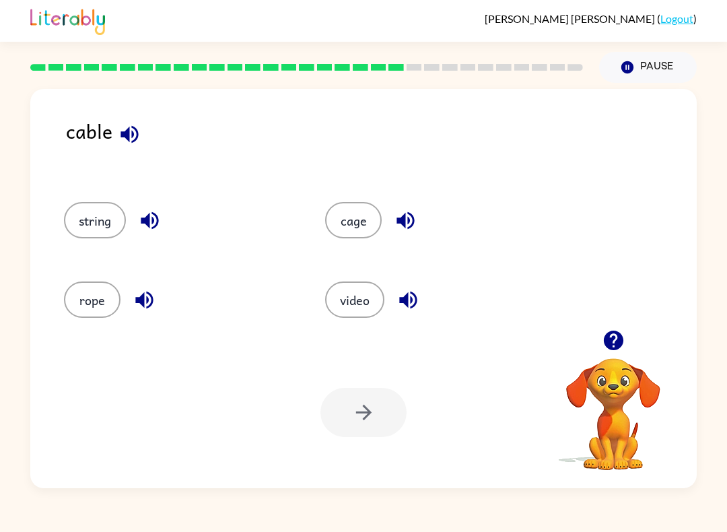
click at [149, 301] on icon "button" at bounding box center [144, 301] width 18 height 18
click at [68, 219] on button "string" at bounding box center [95, 220] width 62 height 36
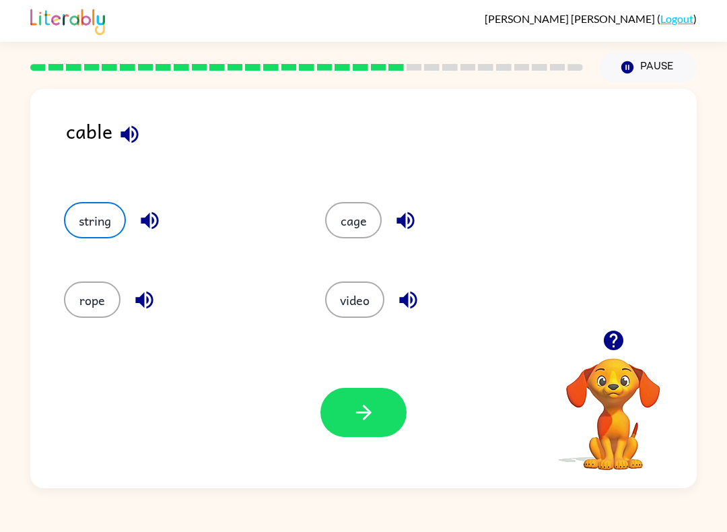
click at [358, 409] on icon "button" at bounding box center [364, 413] width 24 height 24
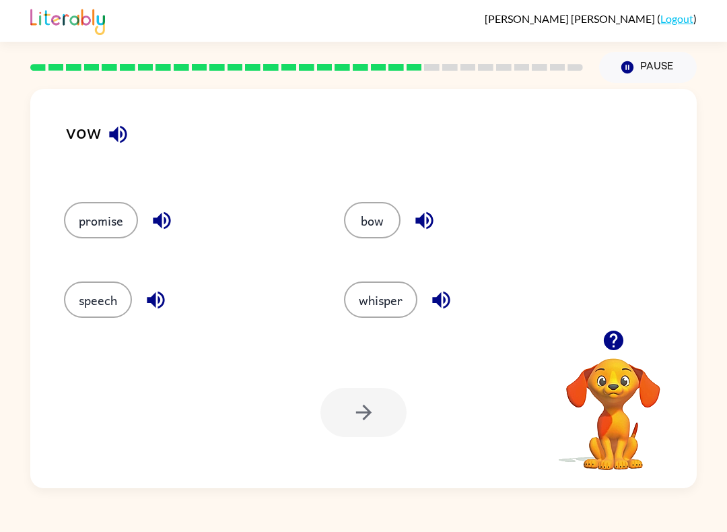
click at [113, 140] on icon "button" at bounding box center [118, 135] width 24 height 24
click at [92, 219] on button "promise" at bounding box center [101, 220] width 74 height 36
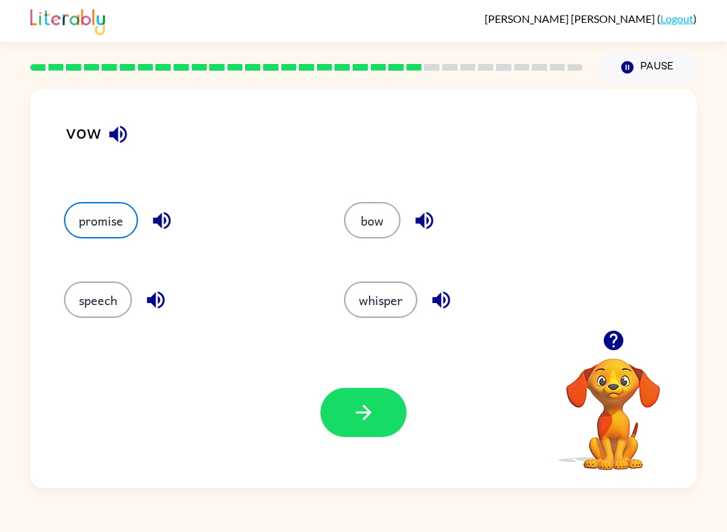
click at [374, 426] on button "button" at bounding box center [363, 412] width 86 height 49
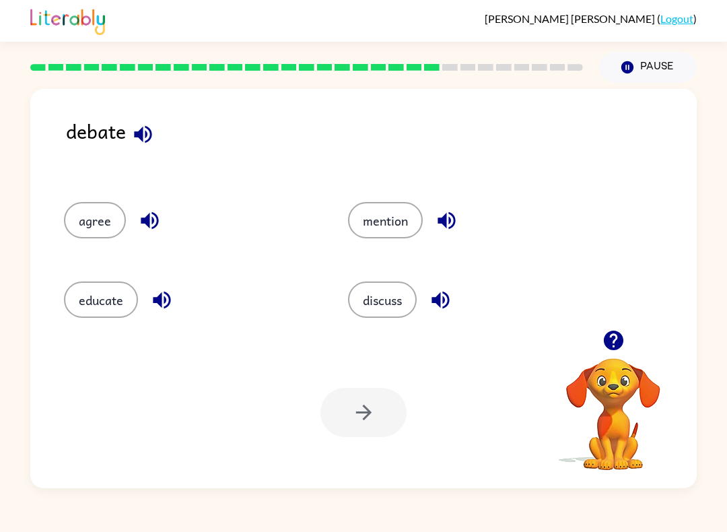
click at [147, 143] on icon "button" at bounding box center [143, 135] width 24 height 24
click at [156, 226] on icon "button" at bounding box center [150, 221] width 18 height 18
click at [158, 304] on icon "button" at bounding box center [162, 301] width 18 height 18
click at [450, 215] on icon "button" at bounding box center [447, 221] width 24 height 24
click at [447, 304] on icon "button" at bounding box center [441, 300] width 24 height 24
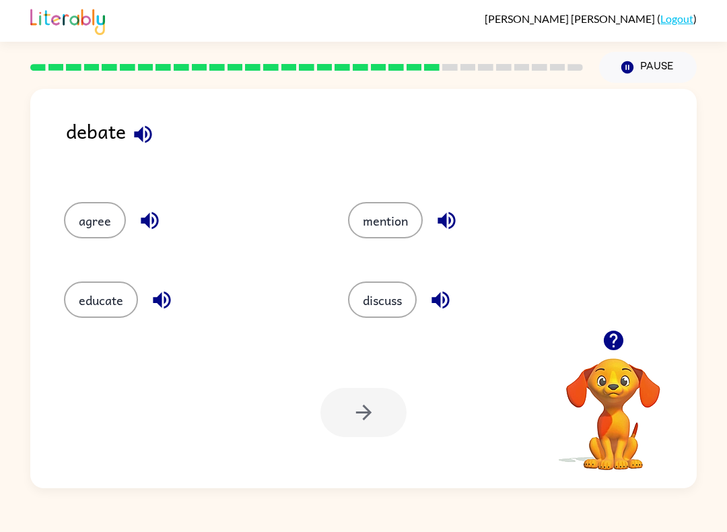
click at [392, 316] on button "discuss" at bounding box center [382, 299] width 69 height 36
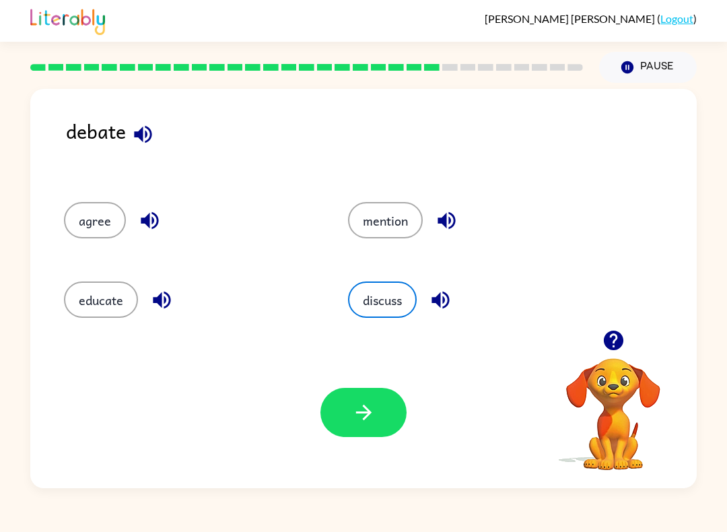
click at [349, 426] on button "button" at bounding box center [363, 412] width 86 height 49
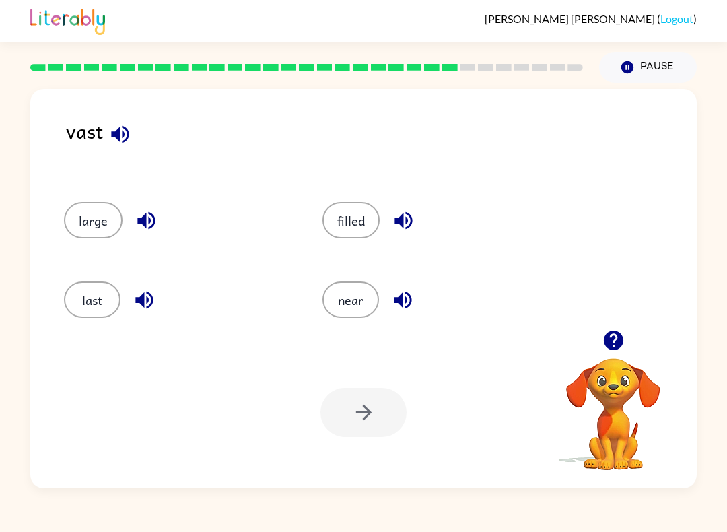
click at [127, 150] on button "button" at bounding box center [120, 134] width 34 height 34
click at [135, 141] on button "button" at bounding box center [120, 134] width 34 height 34
click at [411, 229] on icon "button" at bounding box center [404, 221] width 24 height 24
click at [411, 211] on icon "button" at bounding box center [404, 221] width 24 height 24
click at [414, 222] on icon "button" at bounding box center [404, 221] width 24 height 24
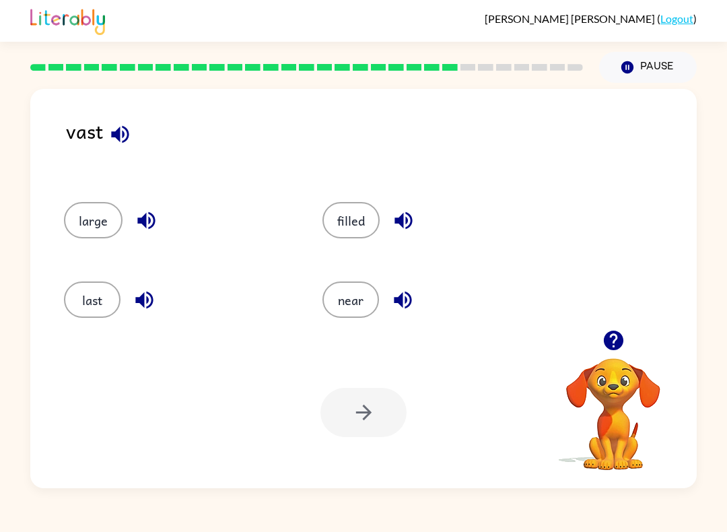
click at [438, 260] on div "near" at bounding box center [426, 295] width 259 height 79
click at [87, 296] on button "last" at bounding box center [92, 299] width 57 height 36
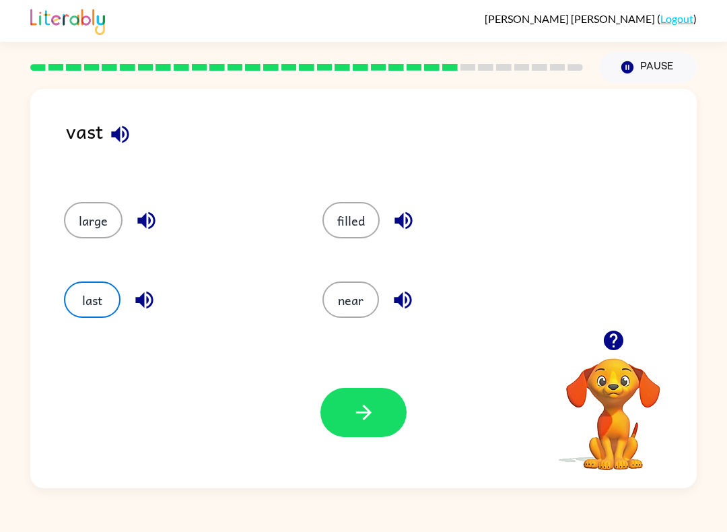
click at [343, 413] on button "button" at bounding box center [363, 412] width 86 height 49
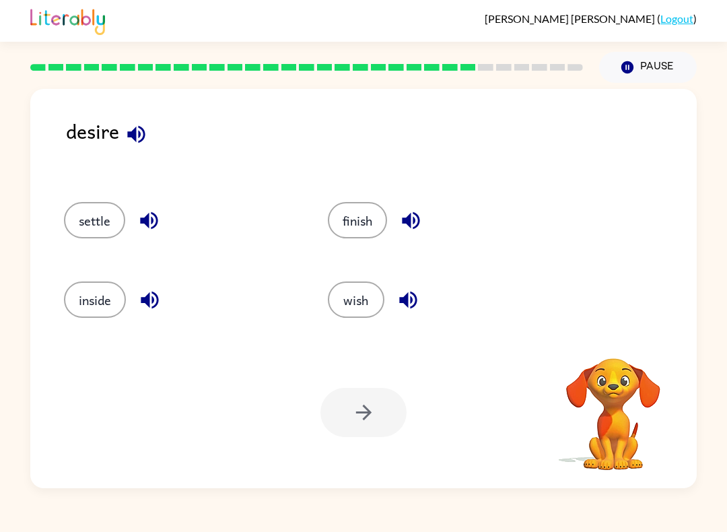
click at [147, 133] on icon "button" at bounding box center [137, 135] width 24 height 24
click at [143, 141] on icon "button" at bounding box center [136, 134] width 18 height 18
click at [136, 136] on icon "button" at bounding box center [136, 134] width 18 height 18
click at [141, 134] on icon "button" at bounding box center [136, 134] width 18 height 18
click at [147, 217] on icon "button" at bounding box center [149, 221] width 18 height 18
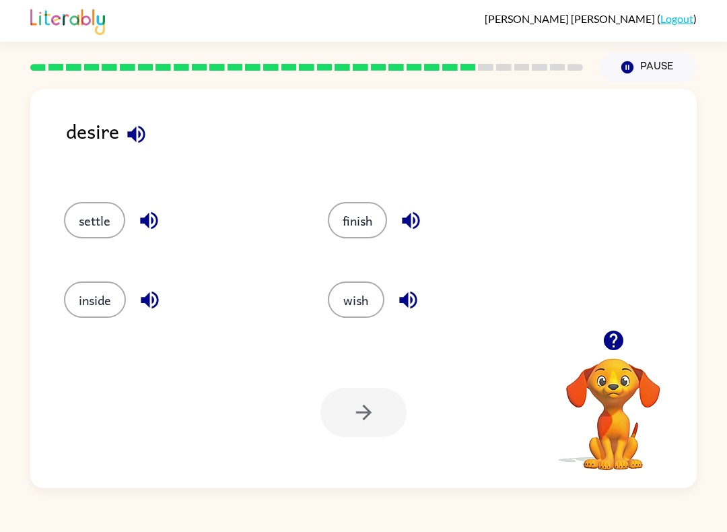
click at [145, 298] on icon "button" at bounding box center [150, 301] width 18 height 18
click at [417, 217] on icon "button" at bounding box center [411, 221] width 24 height 24
click at [421, 295] on button "button" at bounding box center [408, 300] width 34 height 34
click at [354, 302] on button "wish" at bounding box center [356, 299] width 57 height 36
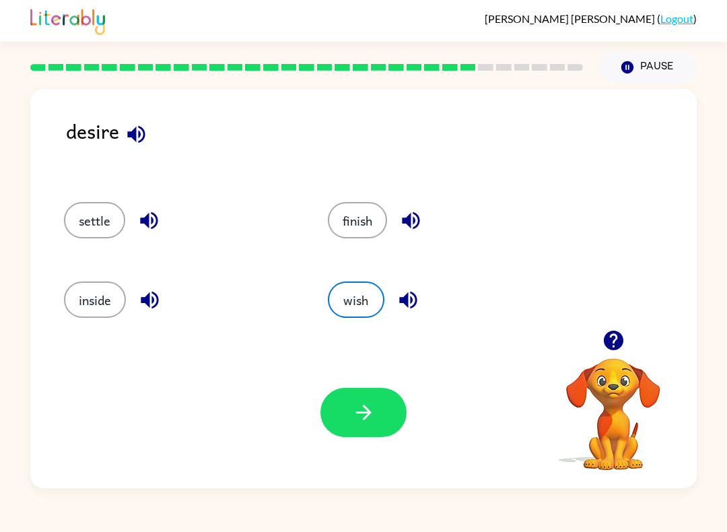
click at [355, 432] on button "button" at bounding box center [363, 412] width 86 height 49
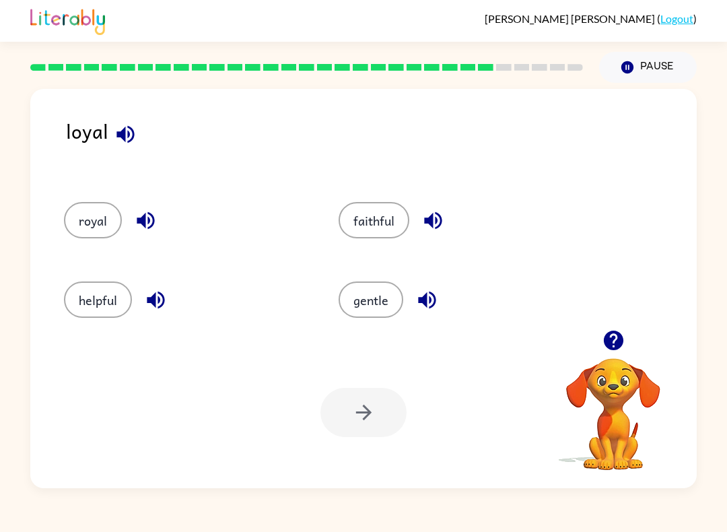
click at [439, 214] on icon "button" at bounding box center [433, 221] width 24 height 24
click at [378, 219] on button "faithful" at bounding box center [374, 220] width 71 height 36
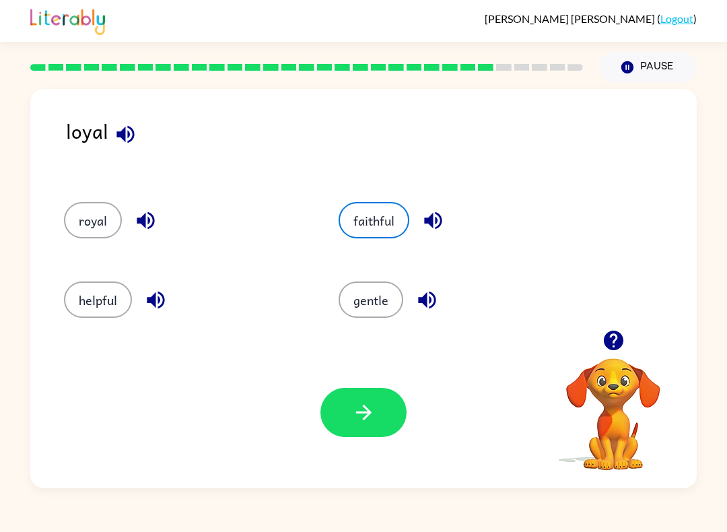
click at [355, 414] on icon "button" at bounding box center [364, 413] width 24 height 24
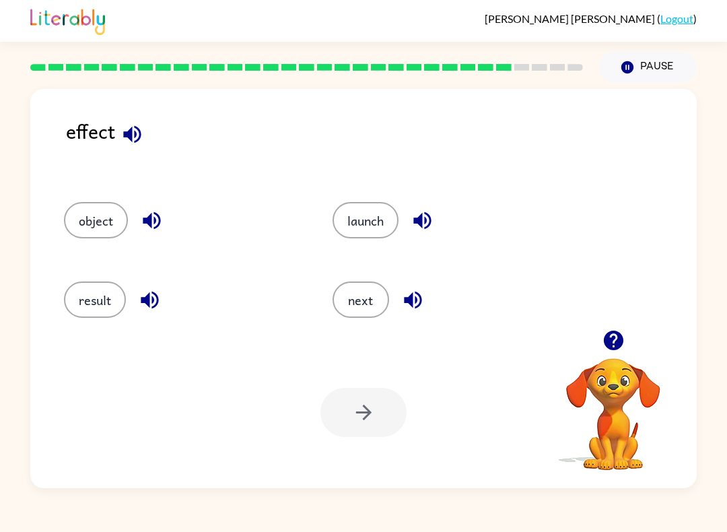
click at [87, 303] on button "result" at bounding box center [95, 299] width 62 height 36
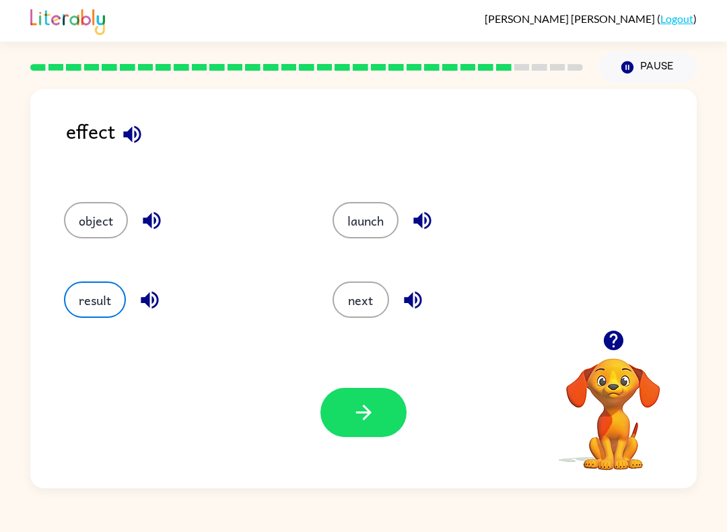
click at [315, 396] on div "Your browser must support playing .mp4 files to use Literably. Please try using…" at bounding box center [363, 412] width 667 height 151
click at [345, 405] on button "button" at bounding box center [363, 412] width 86 height 49
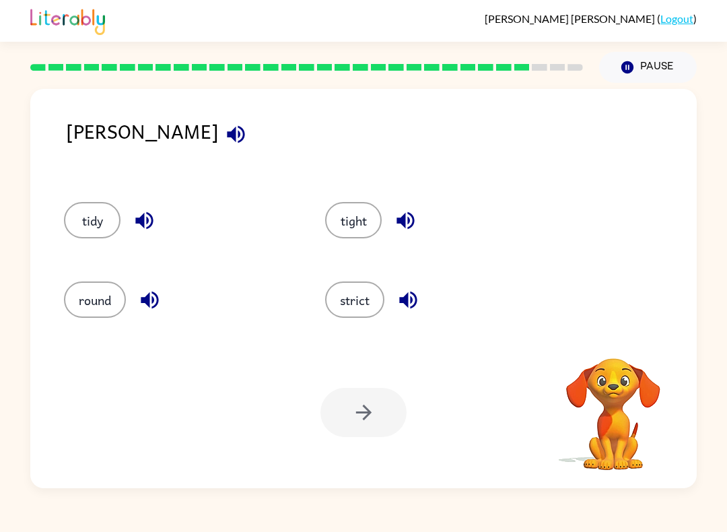
click at [219, 136] on button "button" at bounding box center [236, 134] width 34 height 34
click at [224, 129] on icon "button" at bounding box center [236, 135] width 24 height 24
click at [227, 137] on icon "button" at bounding box center [236, 134] width 18 height 18
click at [413, 316] on button "button" at bounding box center [408, 300] width 34 height 34
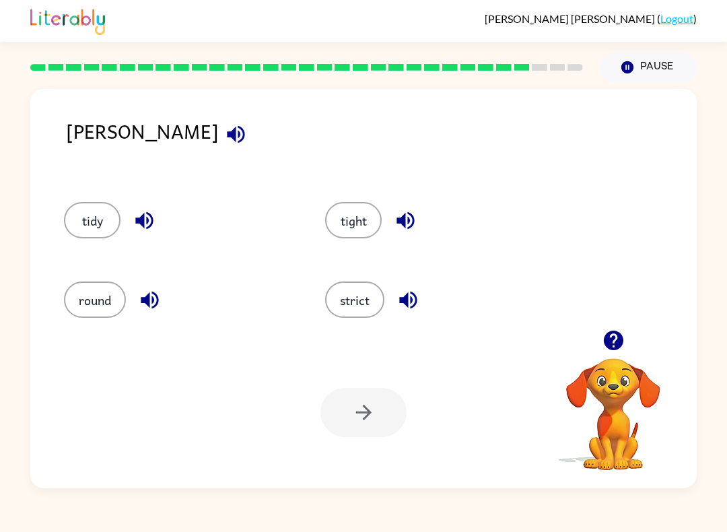
click at [410, 209] on icon "button" at bounding box center [406, 221] width 24 height 24
click at [423, 216] on button "button" at bounding box center [405, 220] width 34 height 34
click at [352, 226] on button "tight" at bounding box center [353, 220] width 57 height 36
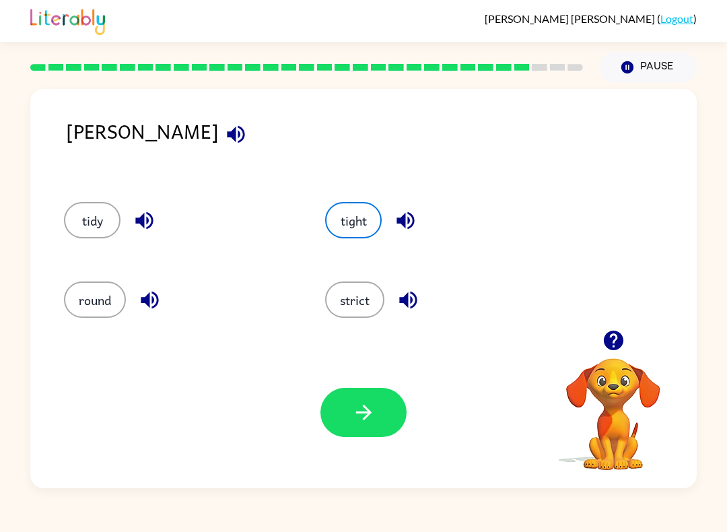
click at [363, 419] on icon "button" at bounding box center [364, 413] width 24 height 24
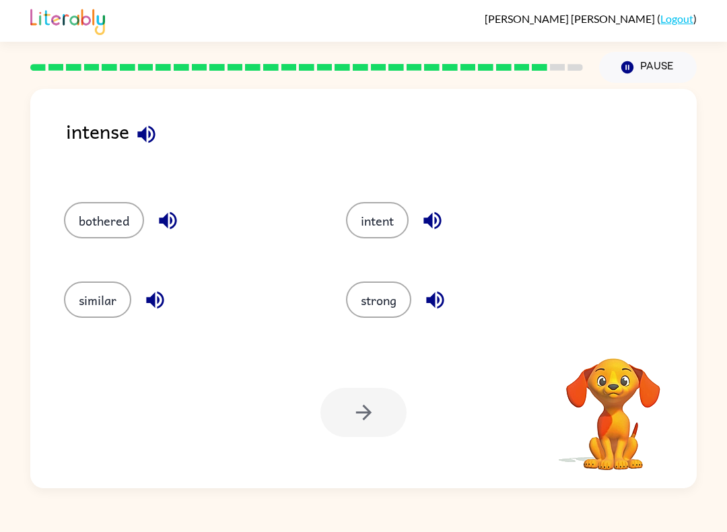
click at [155, 133] on icon "button" at bounding box center [146, 134] width 18 height 18
click at [423, 203] on div "intent" at bounding box center [471, 220] width 251 height 36
click at [444, 215] on icon "button" at bounding box center [433, 221] width 24 height 24
click at [376, 212] on button "intent" at bounding box center [377, 220] width 63 height 36
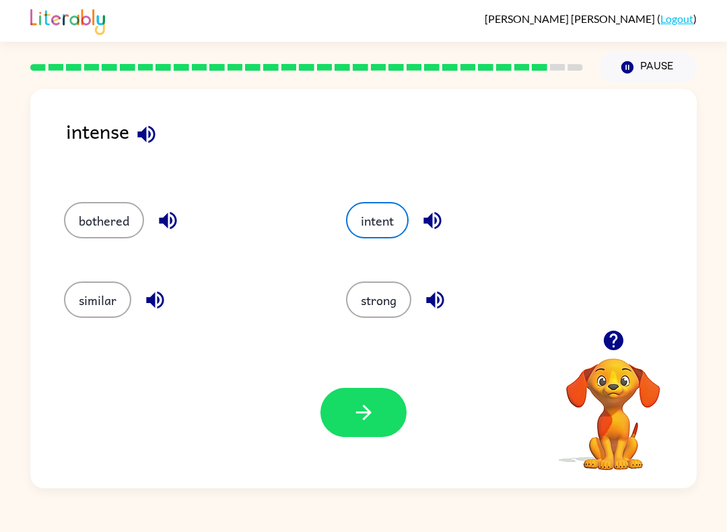
click at [368, 434] on button "button" at bounding box center [363, 412] width 86 height 49
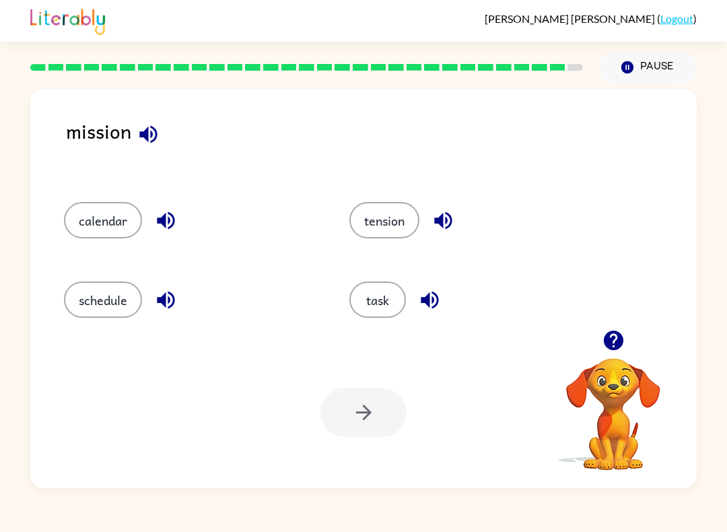
click at [138, 129] on icon "button" at bounding box center [149, 135] width 24 height 24
click at [379, 300] on button "task" at bounding box center [377, 299] width 57 height 36
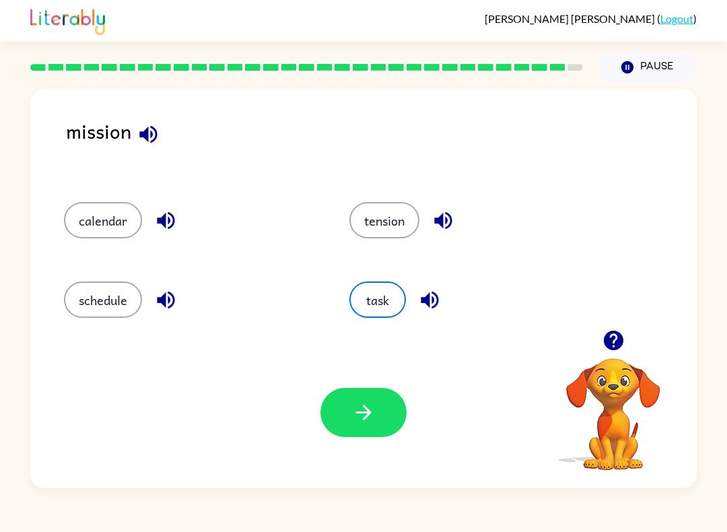
click at [358, 413] on icon "button" at bounding box center [362, 412] width 15 height 15
